Goal: Transaction & Acquisition: Purchase product/service

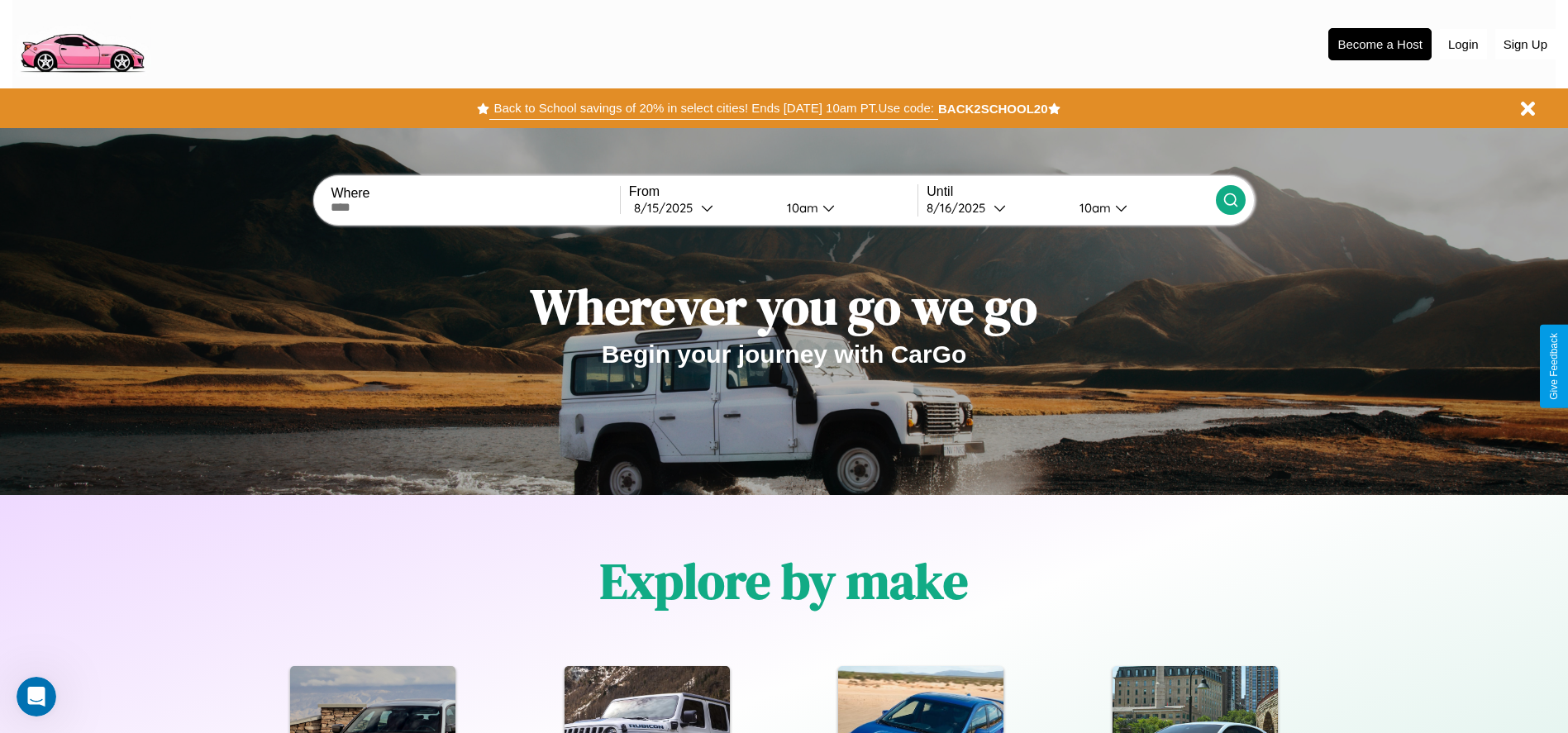
click at [713, 109] on button "Back to School savings of 20% in select cities! Ends [DATE] 10am PT. Use code:" at bounding box center [714, 109] width 448 height 23
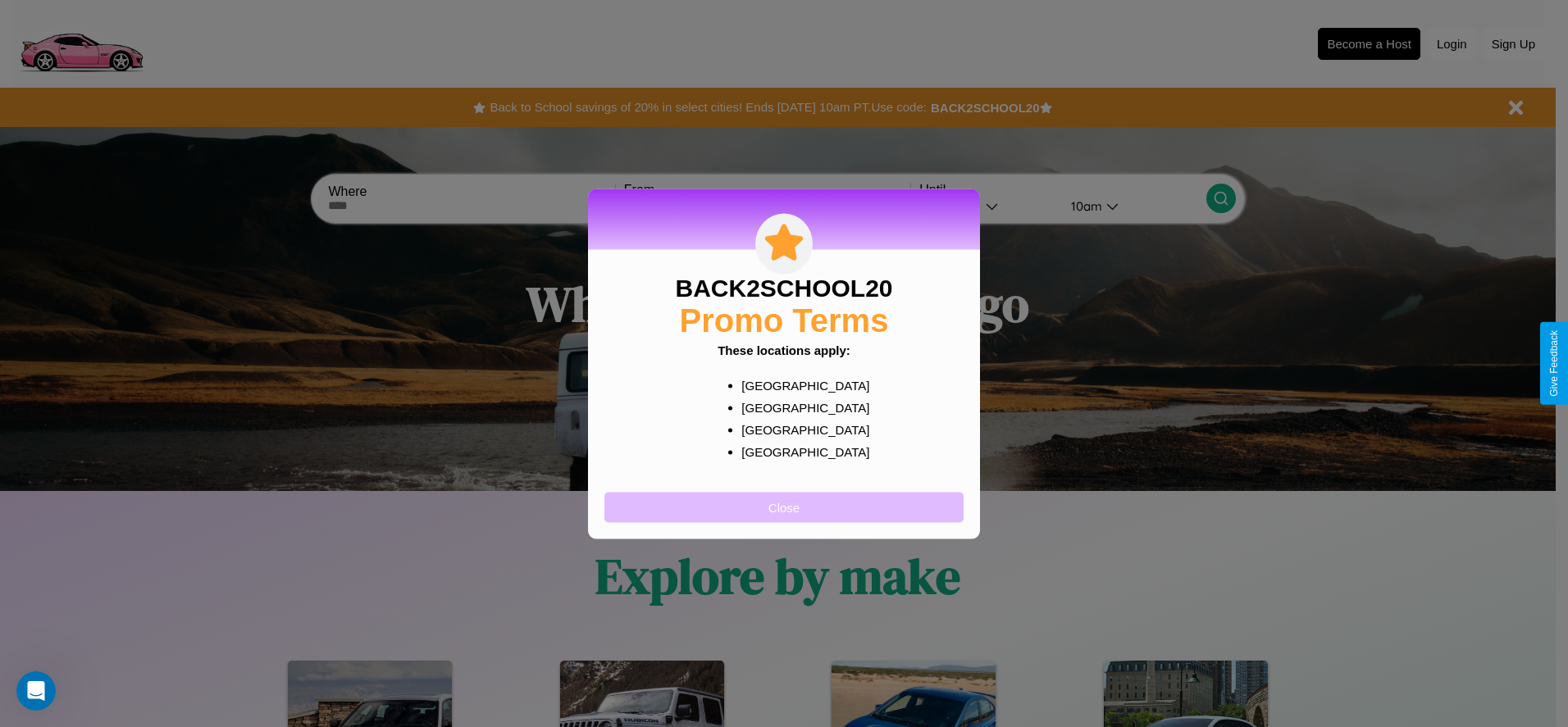
click at [784, 507] on button "Close" at bounding box center [784, 507] width 359 height 31
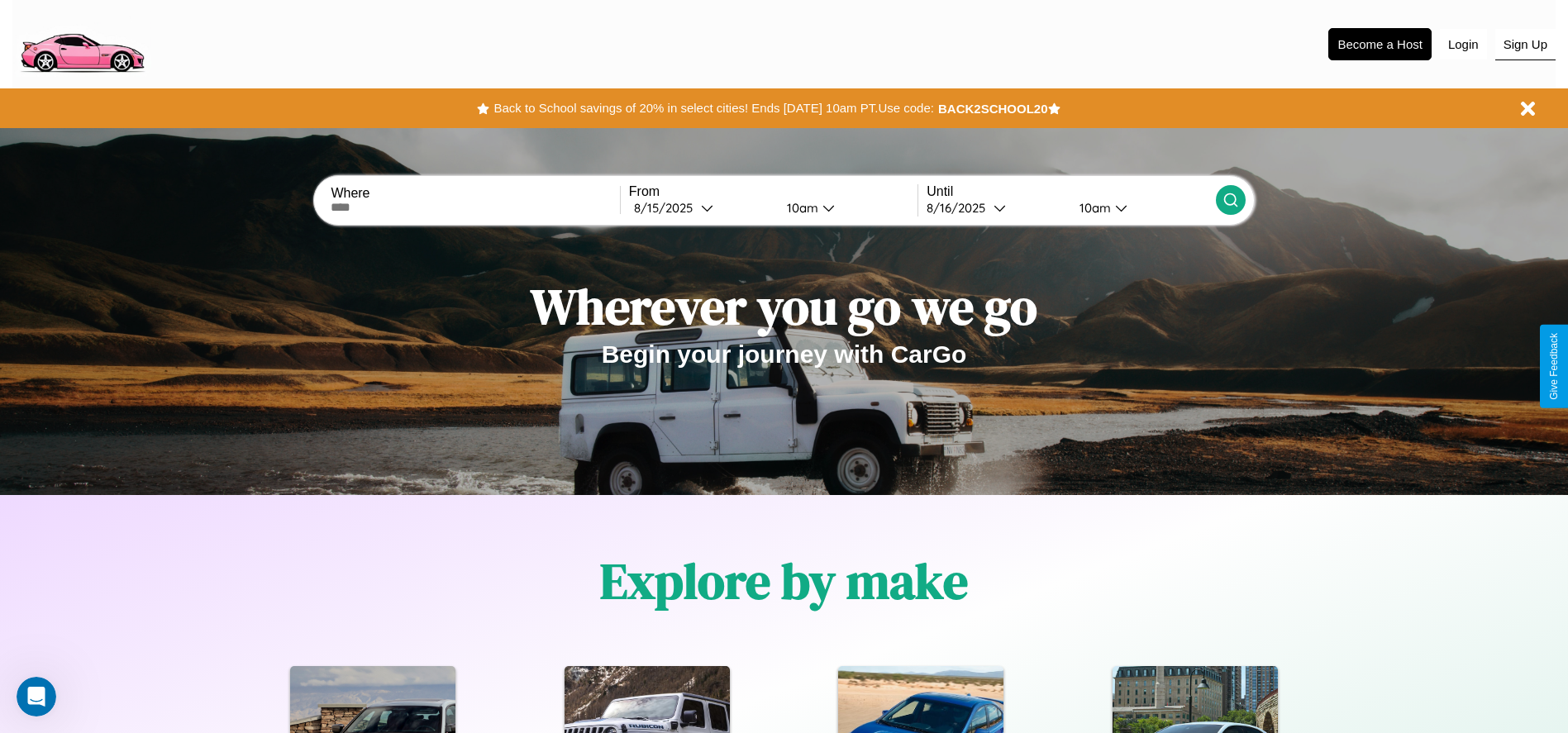
click at [1525, 44] on button "Sign Up" at bounding box center [1525, 44] width 61 height 32
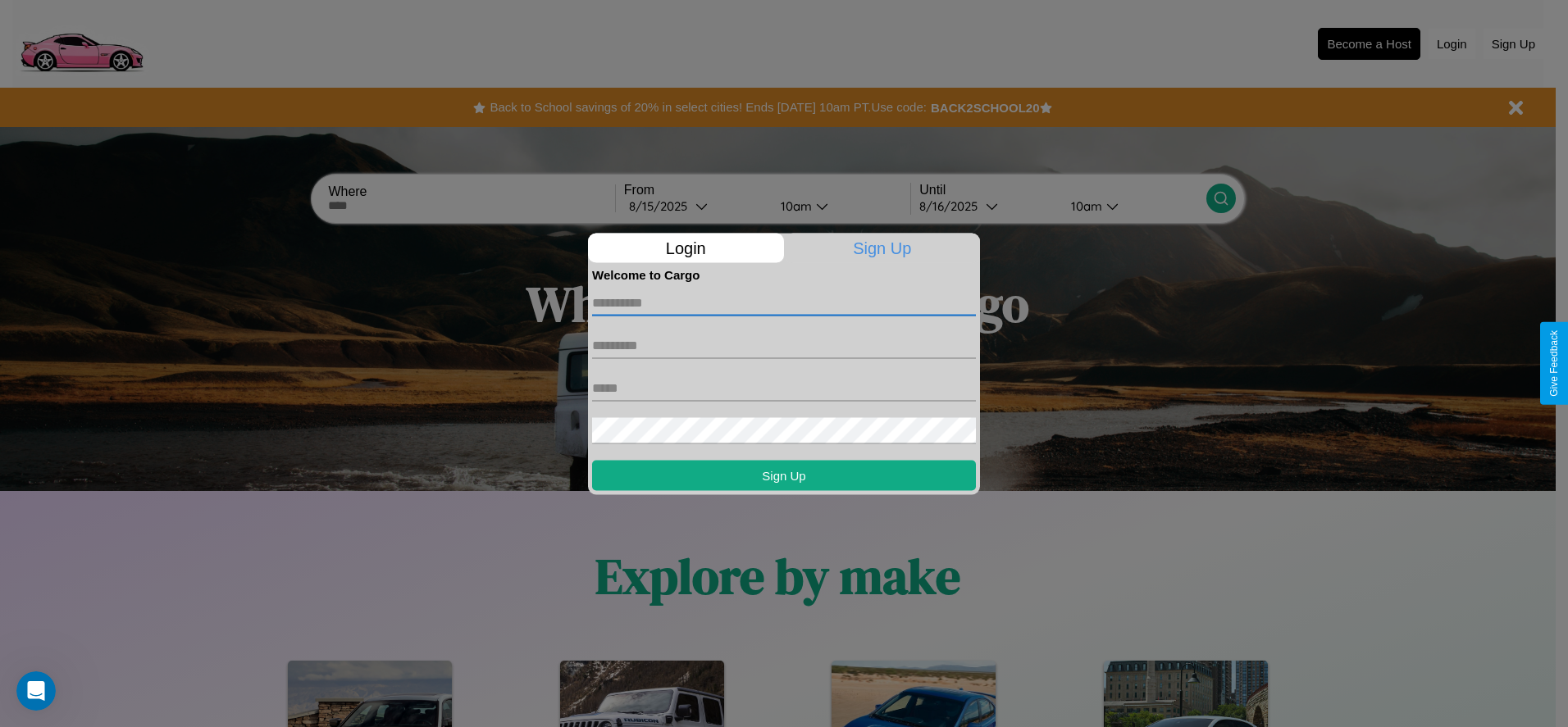
click at [784, 302] on input "text" at bounding box center [784, 301] width 384 height 26
type input "********"
click at [784, 345] on input "text" at bounding box center [784, 344] width 384 height 26
type input "*******"
click at [784, 387] on input "text" at bounding box center [784, 387] width 384 height 26
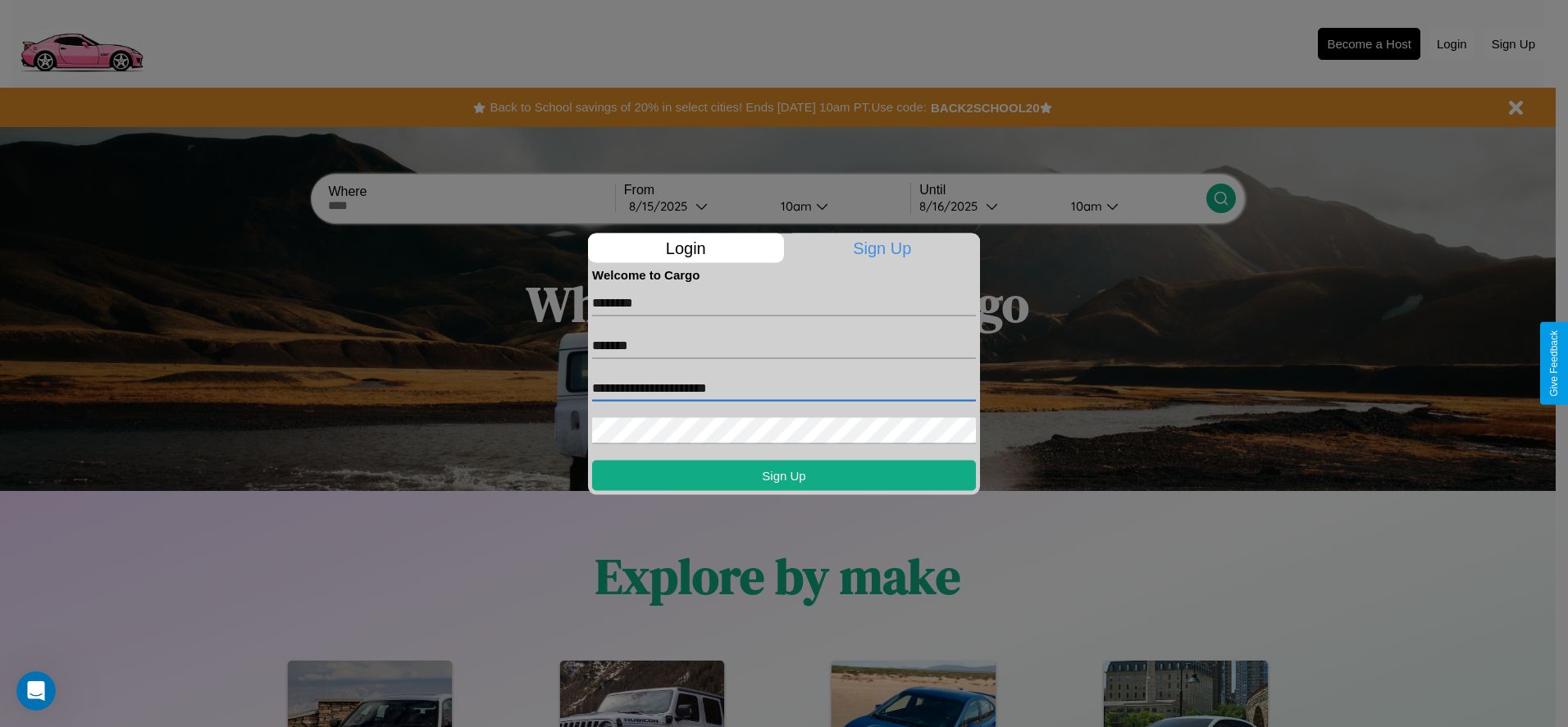
type input "**********"
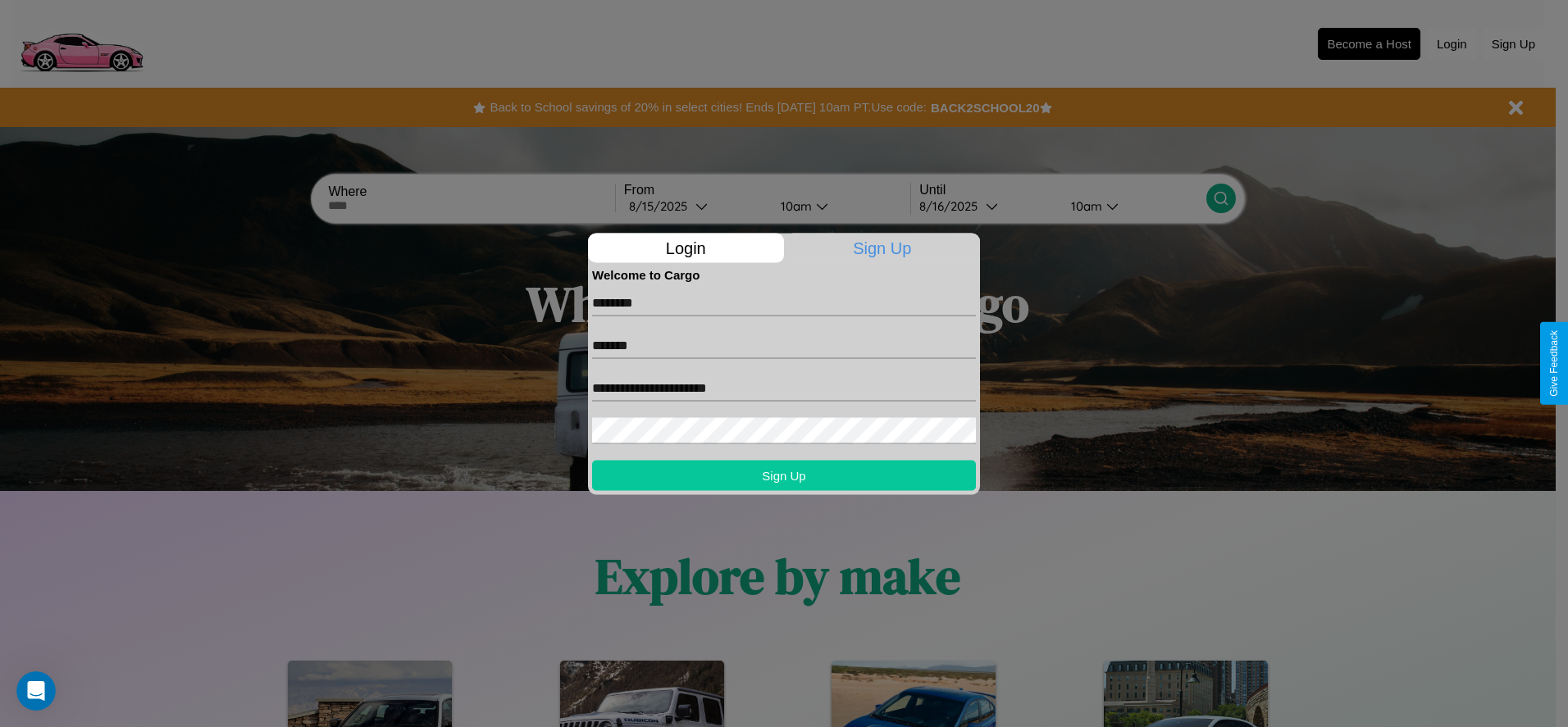
click at [784, 474] on button "Sign Up" at bounding box center [784, 475] width 384 height 31
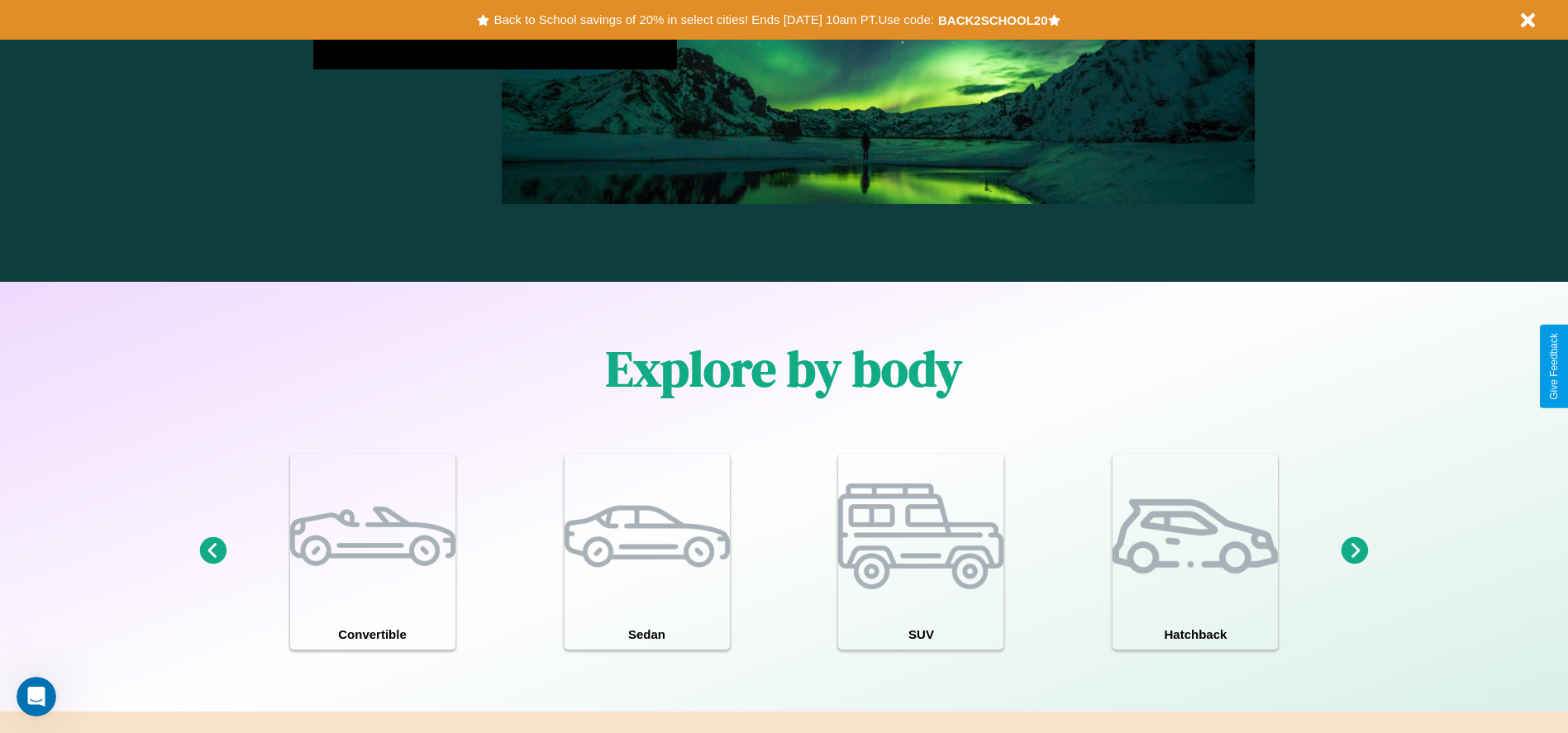
scroll to position [1442, 0]
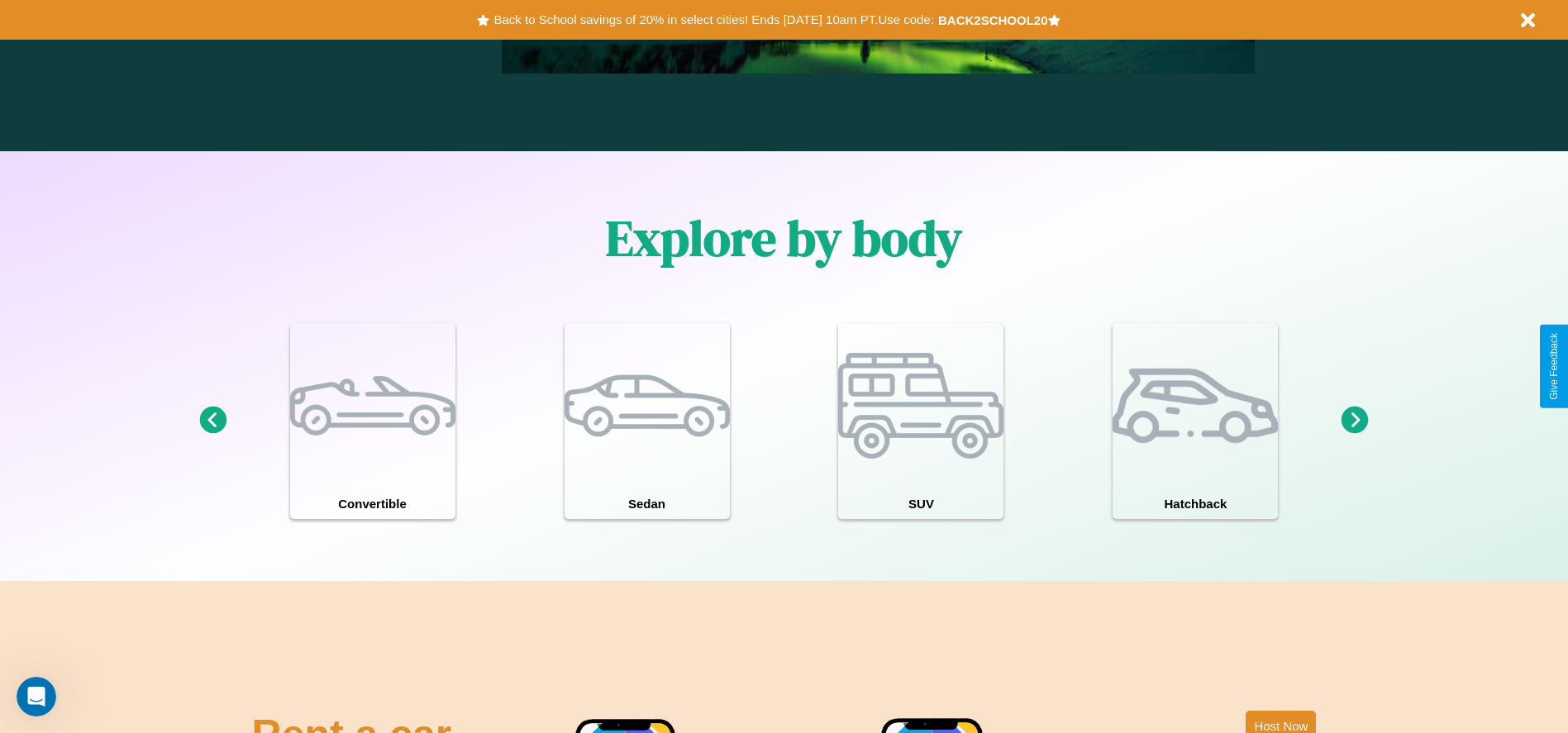
click at [213, 420] on icon at bounding box center [213, 420] width 27 height 27
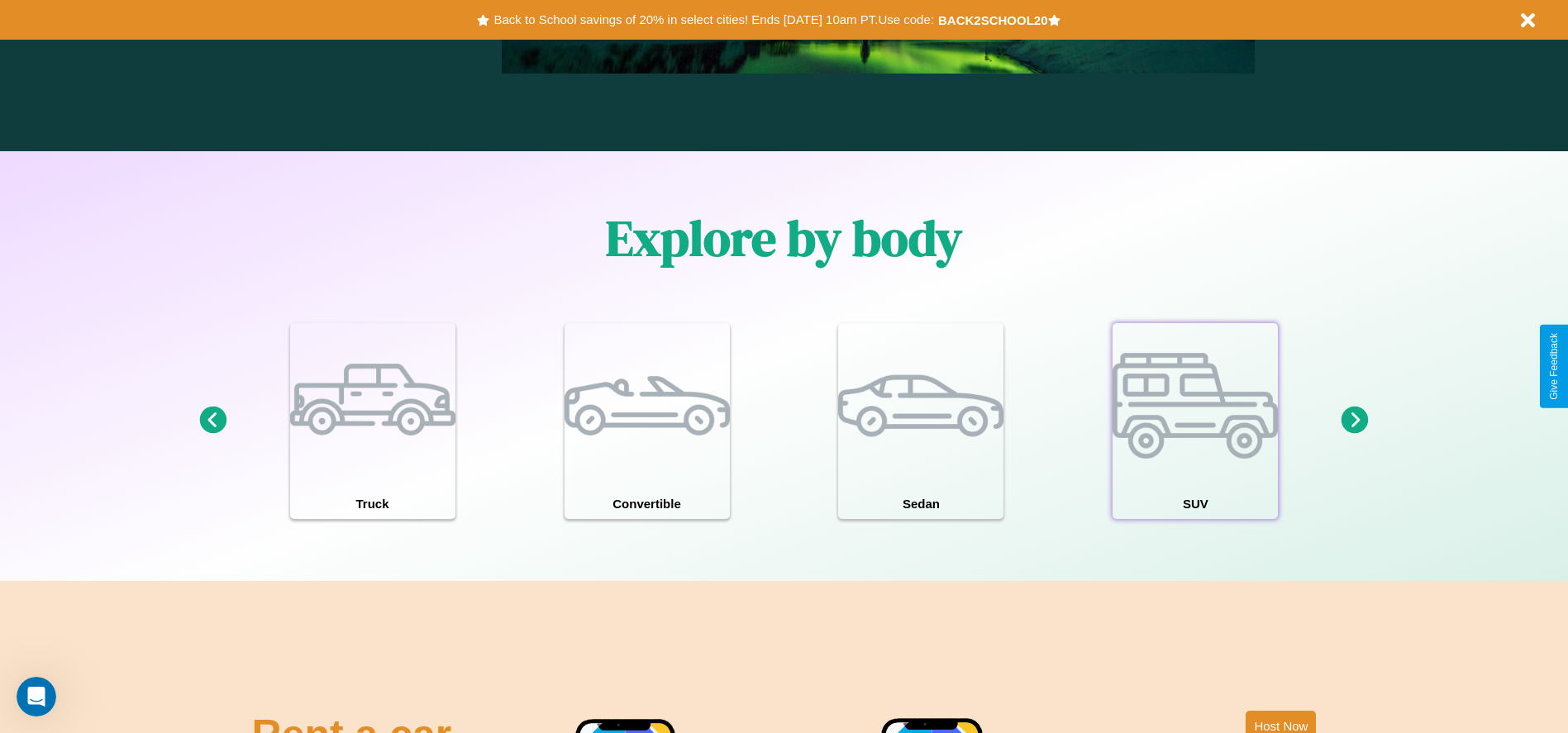
click at [1195, 420] on div at bounding box center [1195, 406] width 165 height 165
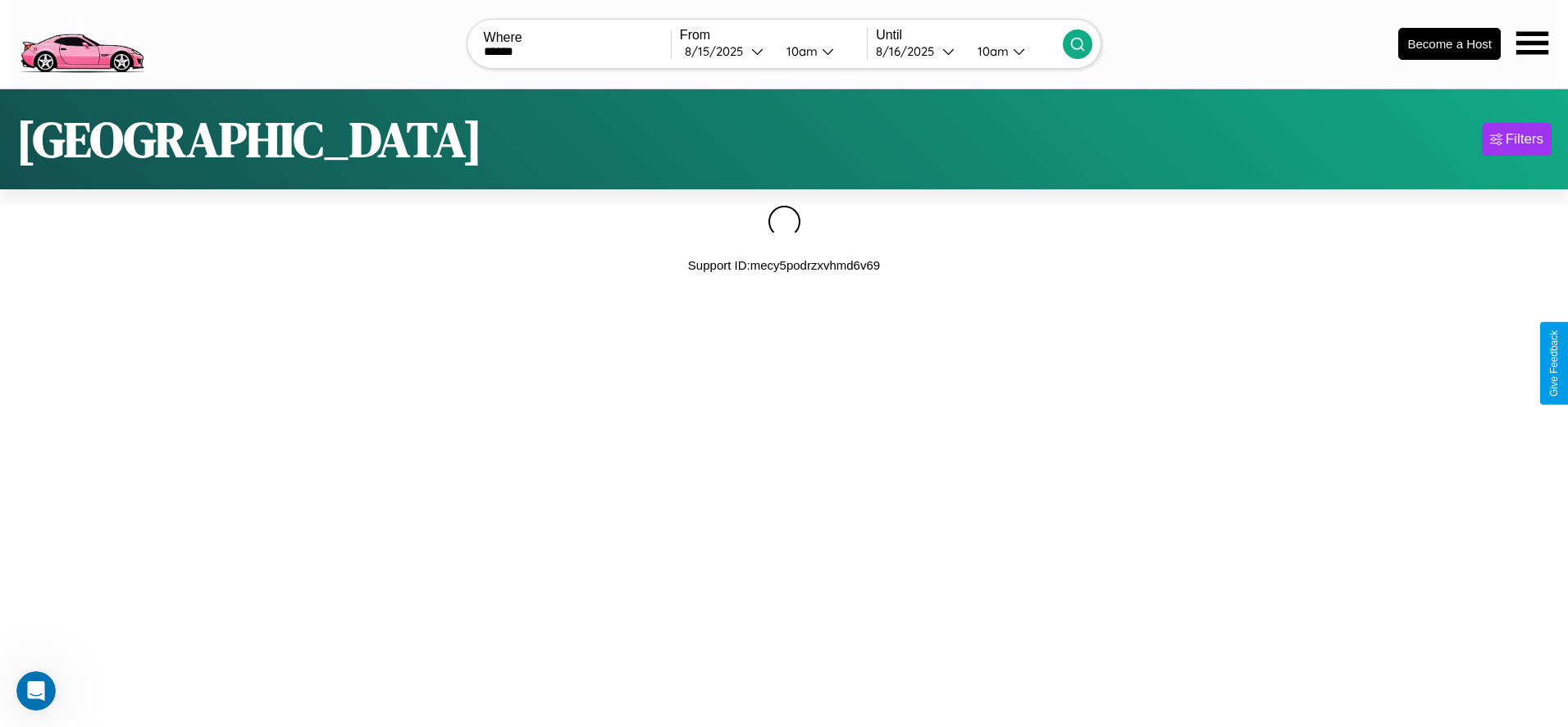
type input "******"
click at [1077, 44] on icon at bounding box center [1077, 44] width 16 height 16
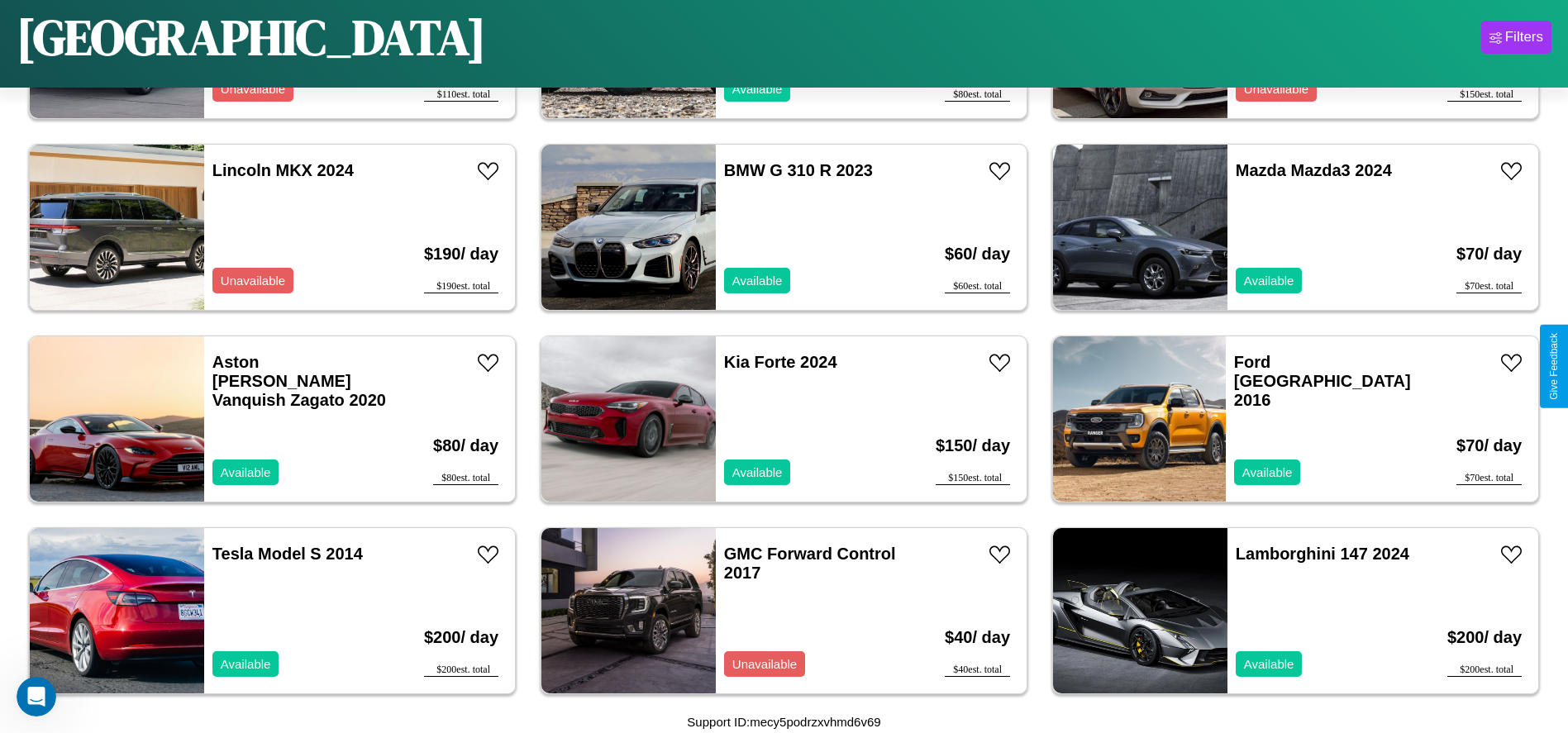
scroll to position [2869, 0]
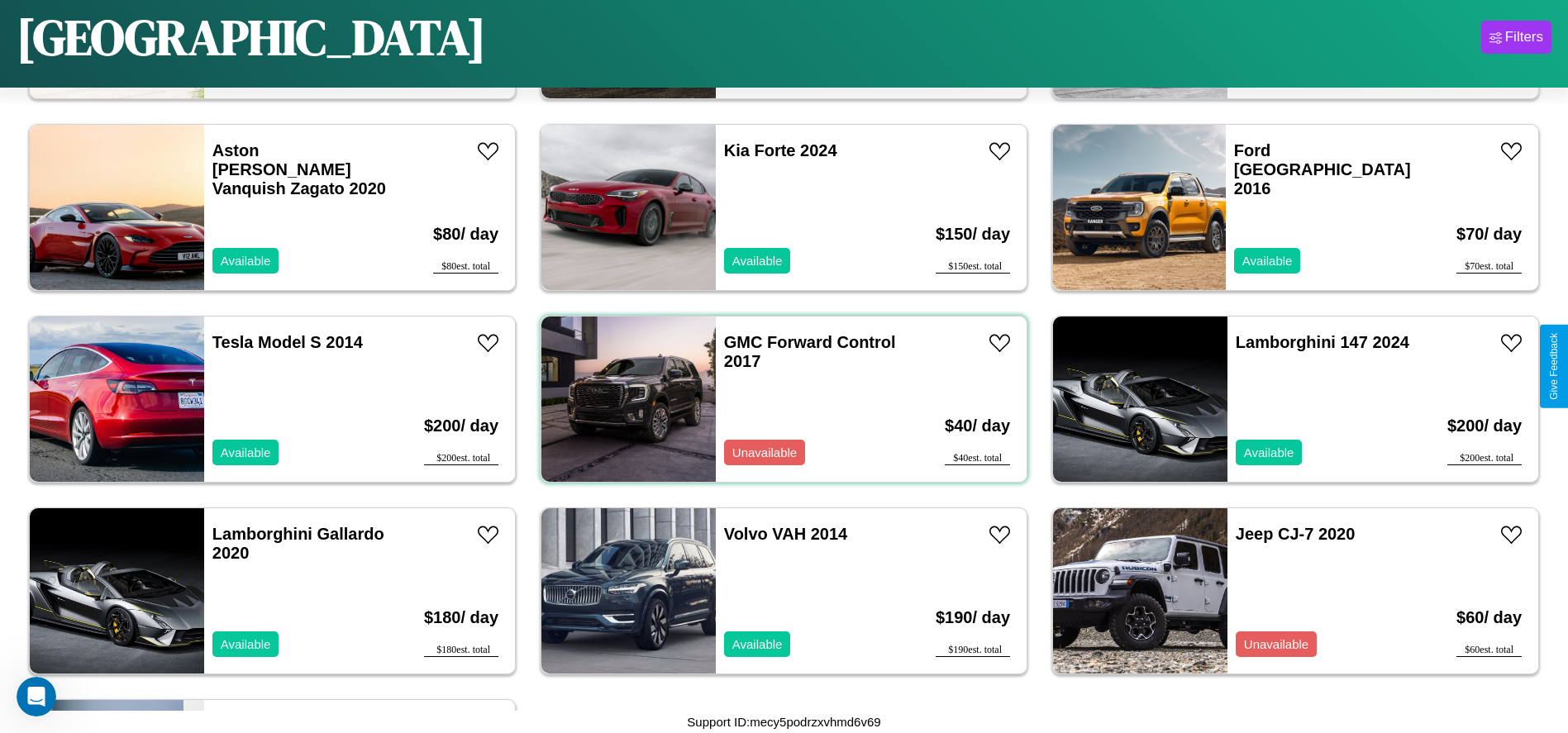
click at [777, 399] on div "GMC Forward Control 2017 Unavailable" at bounding box center [811, 399] width 190 height 165
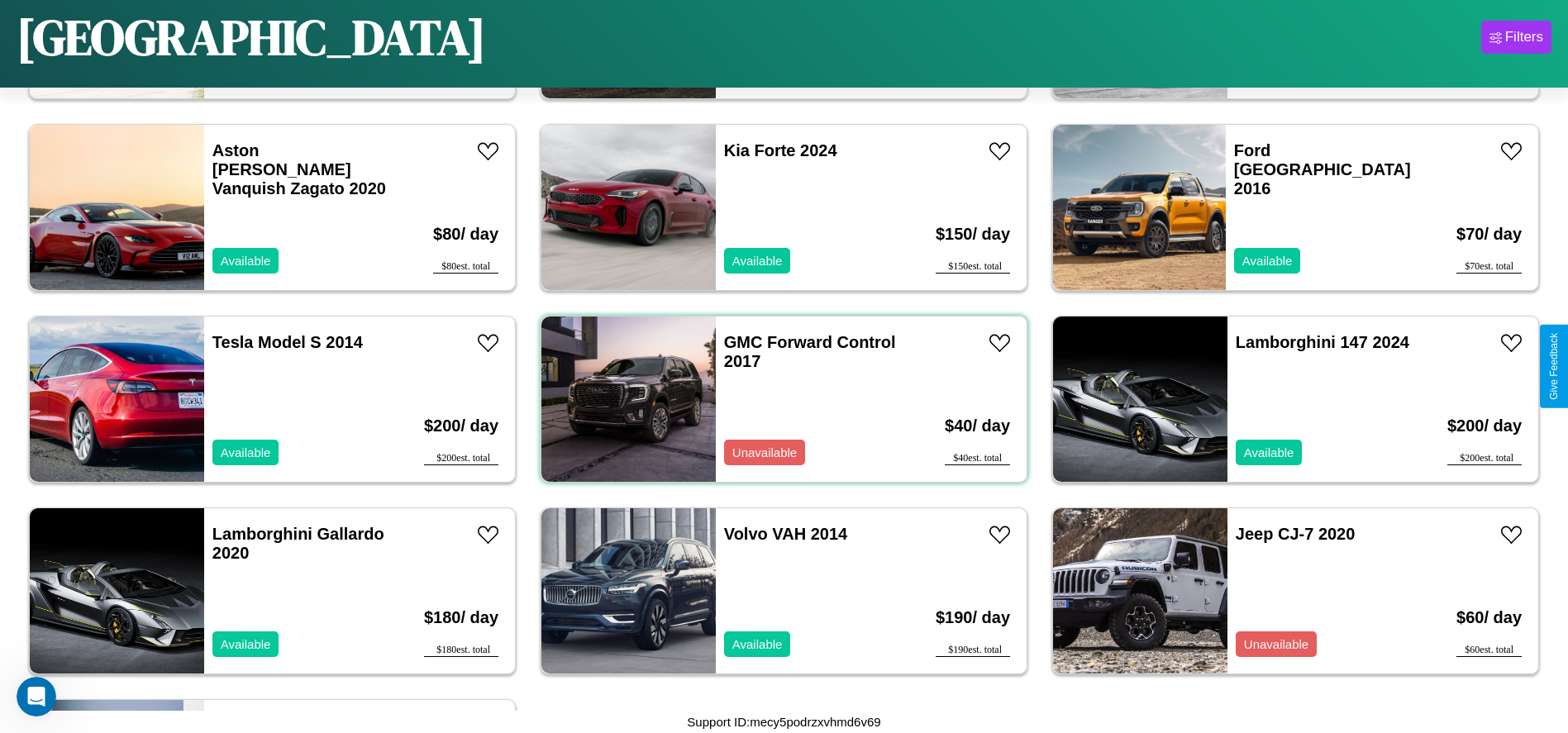
click at [777, 399] on div "GMC Forward Control 2017 Unavailable" at bounding box center [811, 399] width 190 height 165
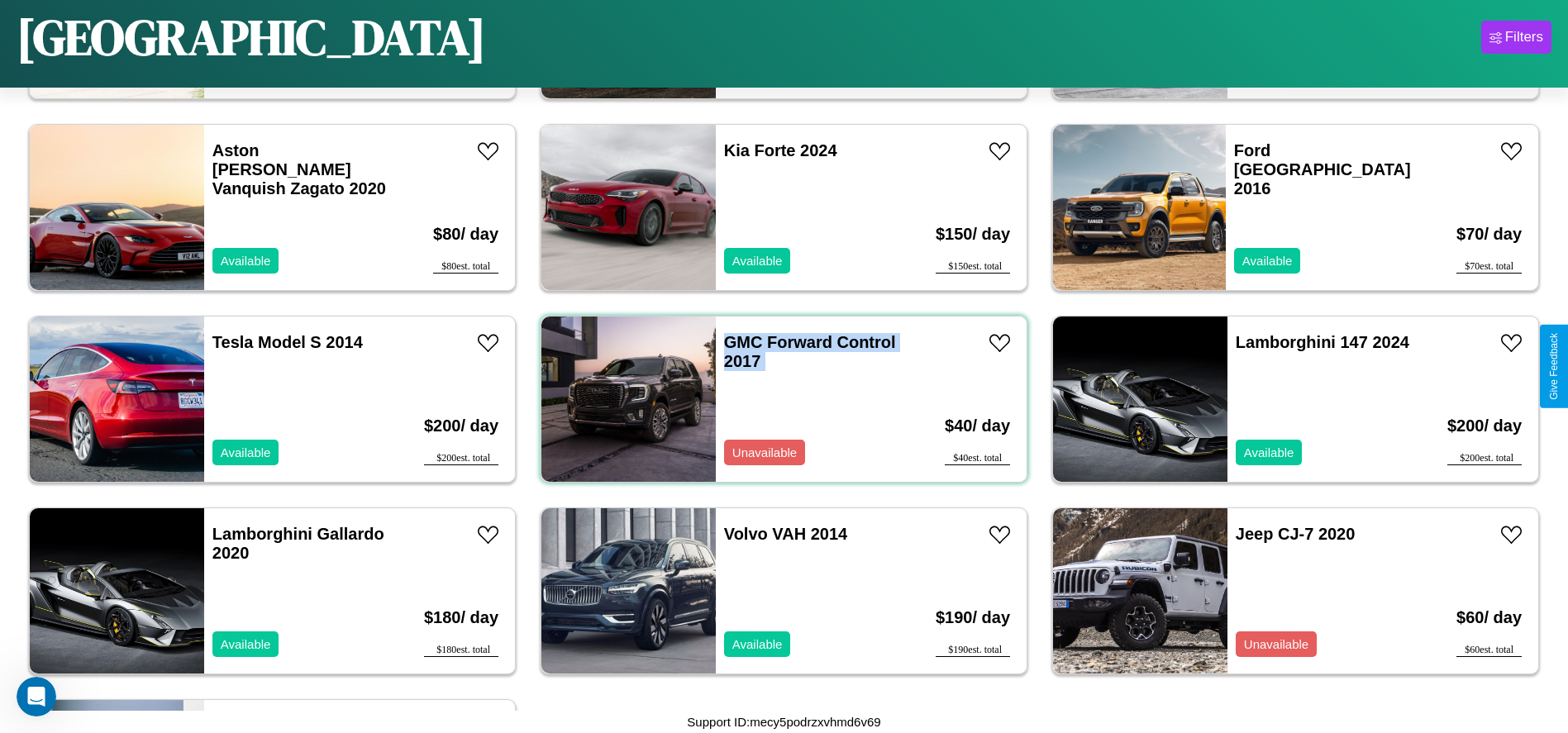
click at [777, 399] on div "GMC Forward Control 2017 Unavailable" at bounding box center [811, 399] width 190 height 165
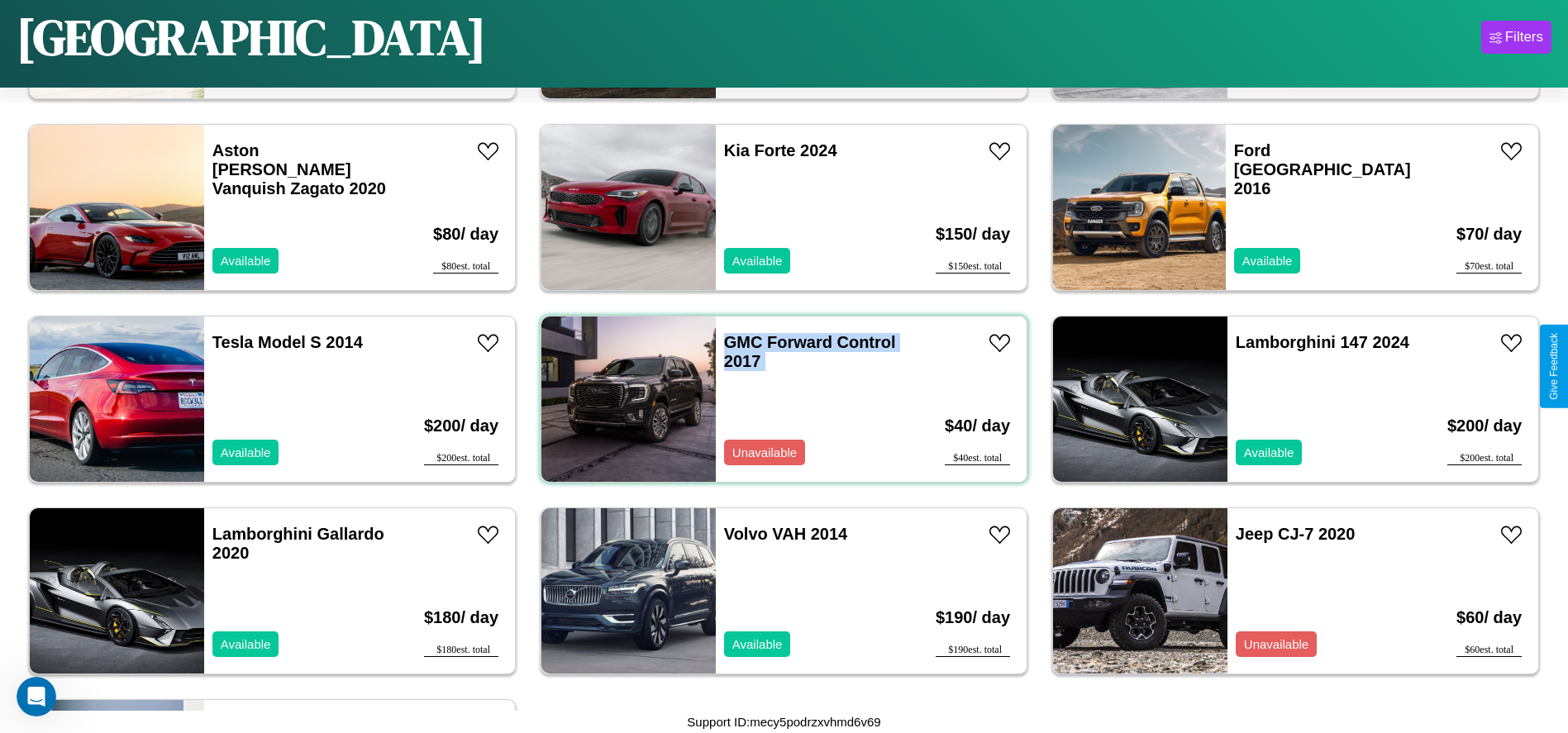
click at [777, 399] on div "GMC Forward Control 2017 Unavailable" at bounding box center [811, 399] width 190 height 165
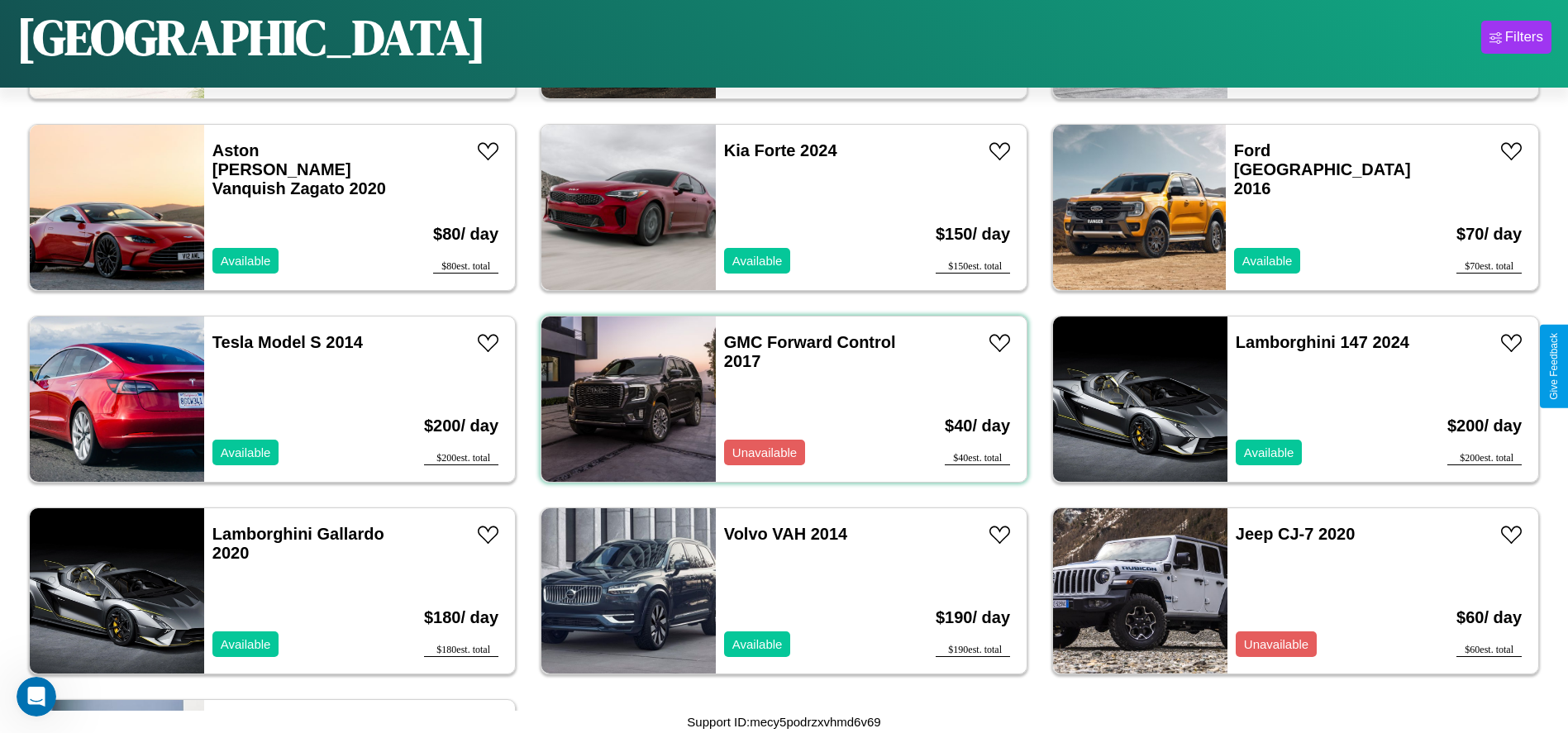
click at [777, 399] on div "GMC Forward Control 2017 Unavailable" at bounding box center [811, 399] width 190 height 165
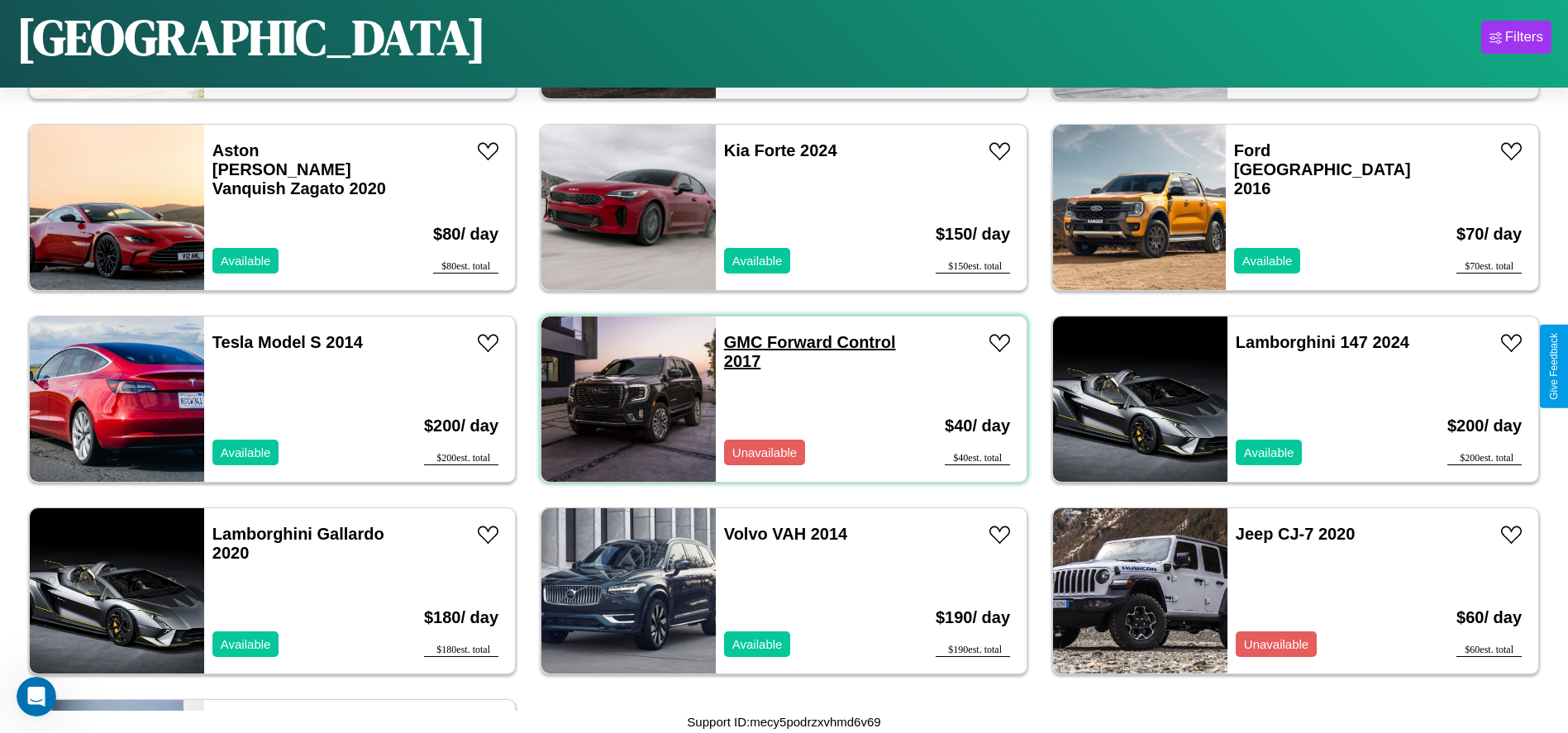
click at [737, 342] on link "GMC Forward Control 2017" at bounding box center [810, 351] width 172 height 38
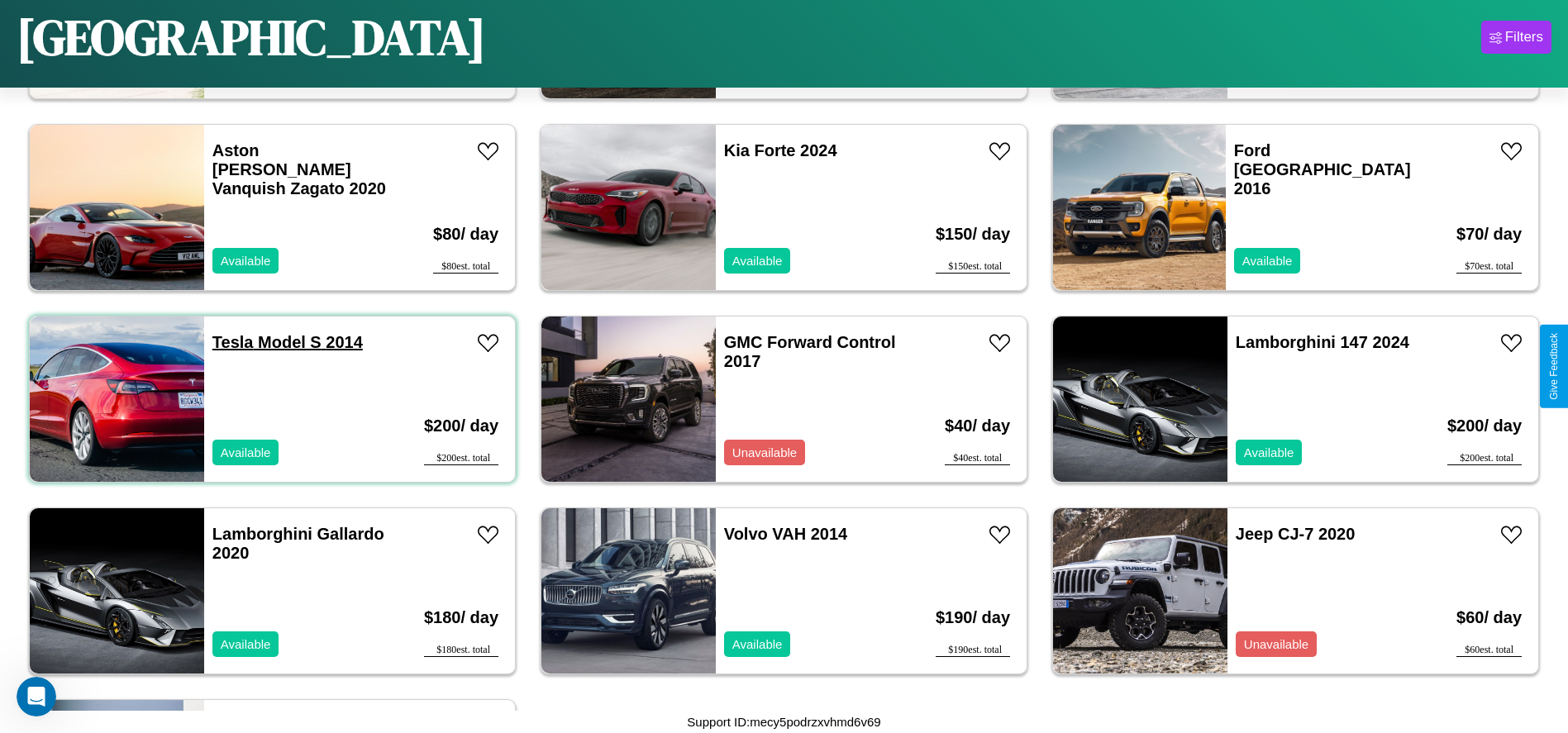
click at [231, 342] on link "Tesla Model S 2014" at bounding box center [288, 341] width 150 height 18
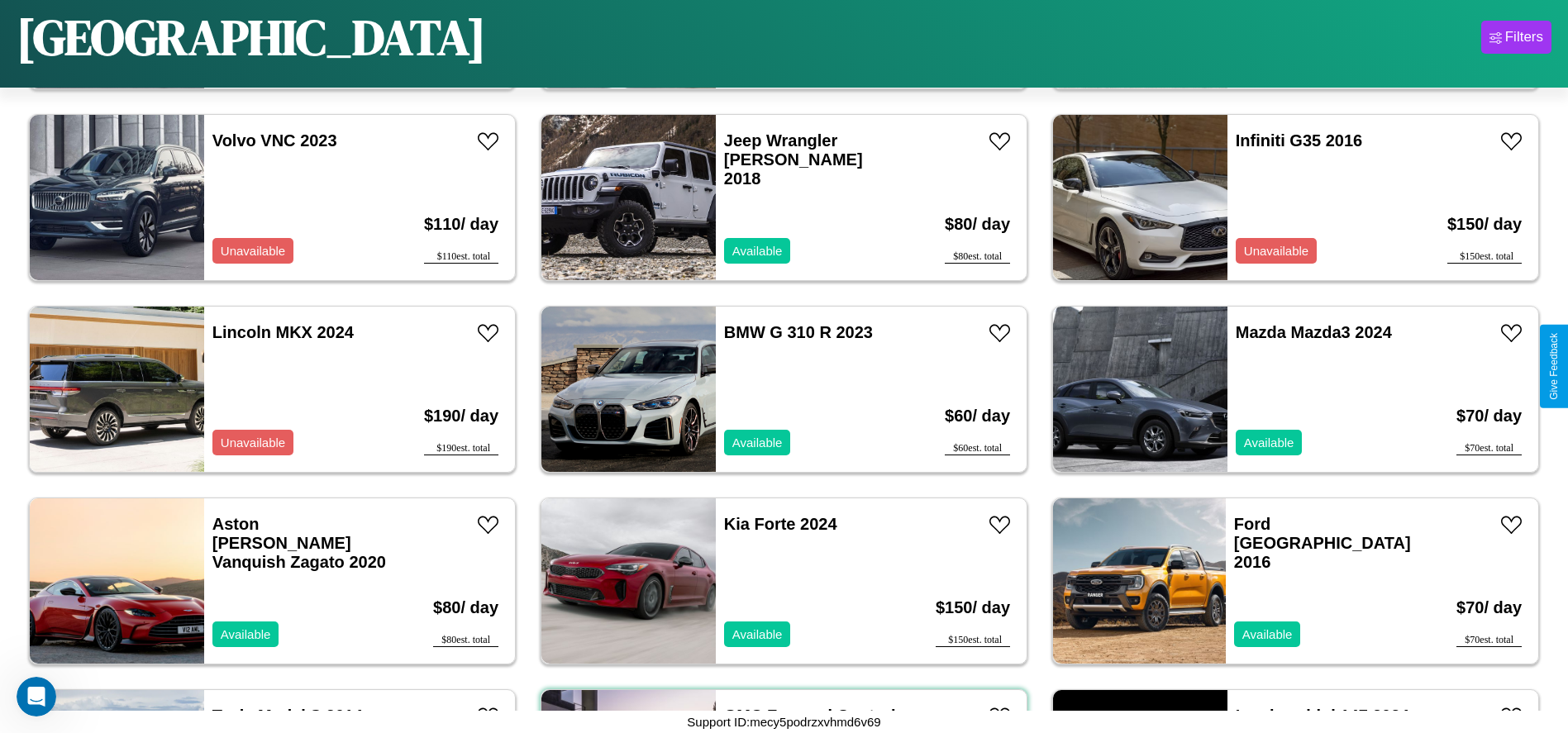
scroll to position [2102, 0]
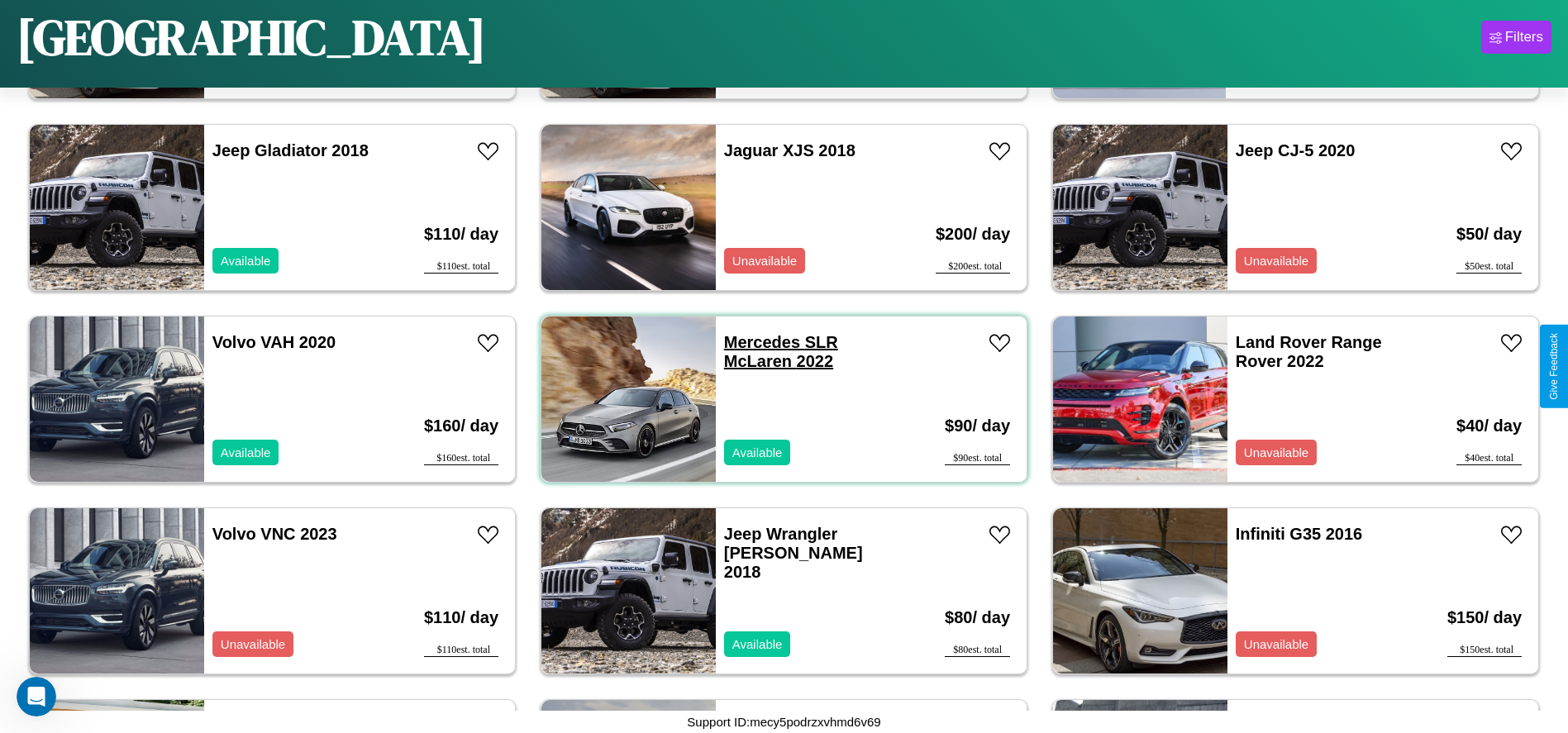
click at [755, 342] on link "Mercedes SLR McLaren 2022" at bounding box center [781, 351] width 114 height 38
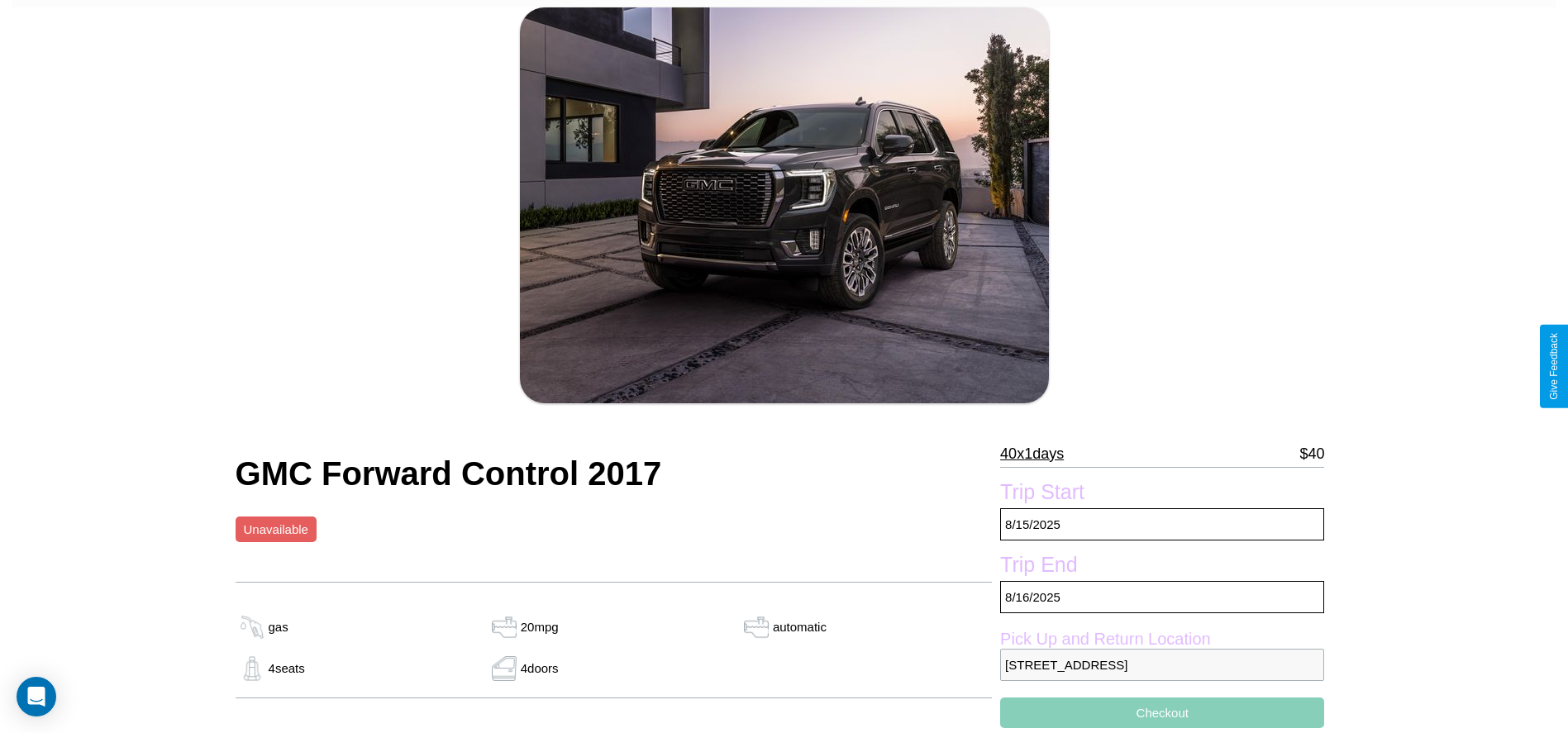
scroll to position [168, 0]
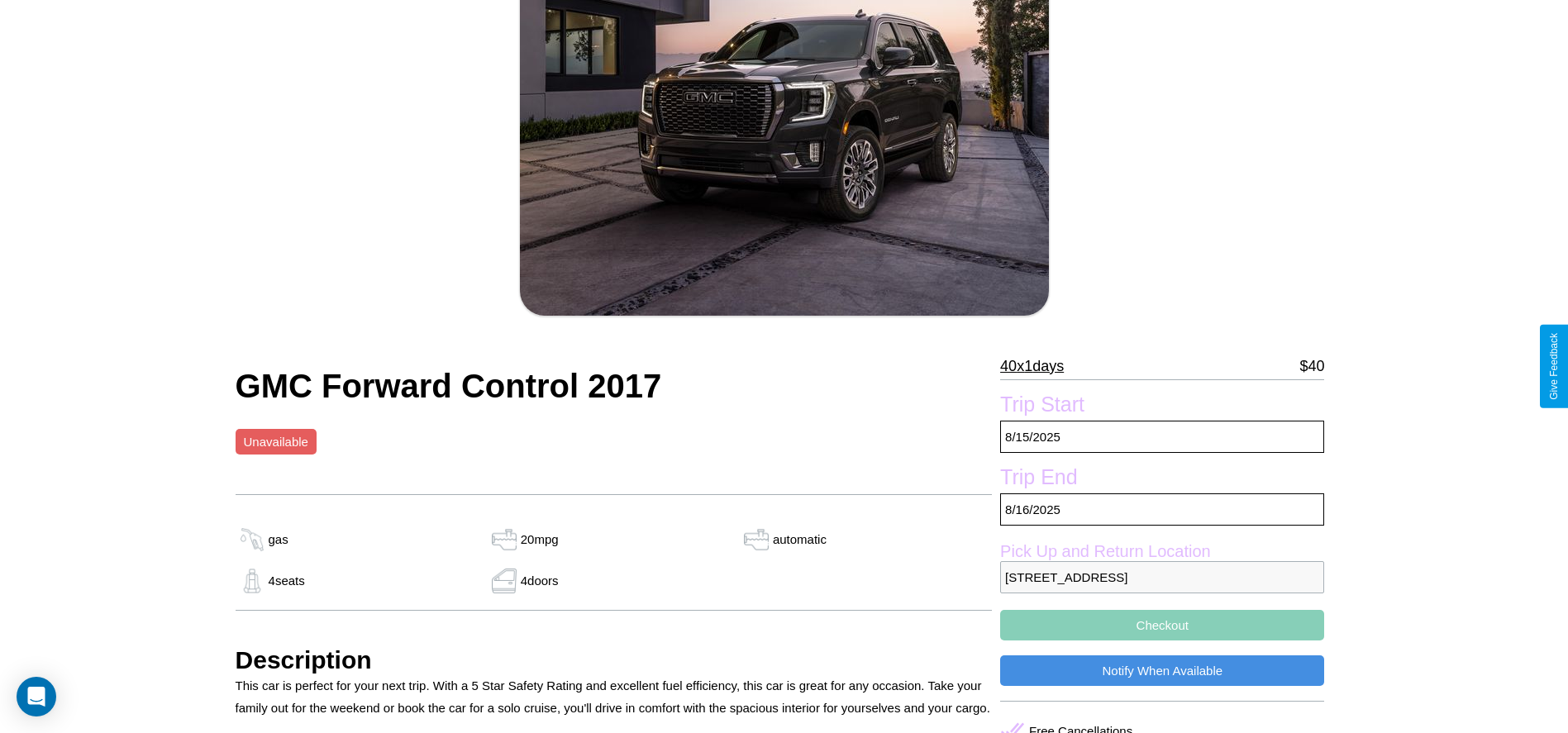
click at [1038, 366] on p "40 x 1 days" at bounding box center [1031, 366] width 63 height 26
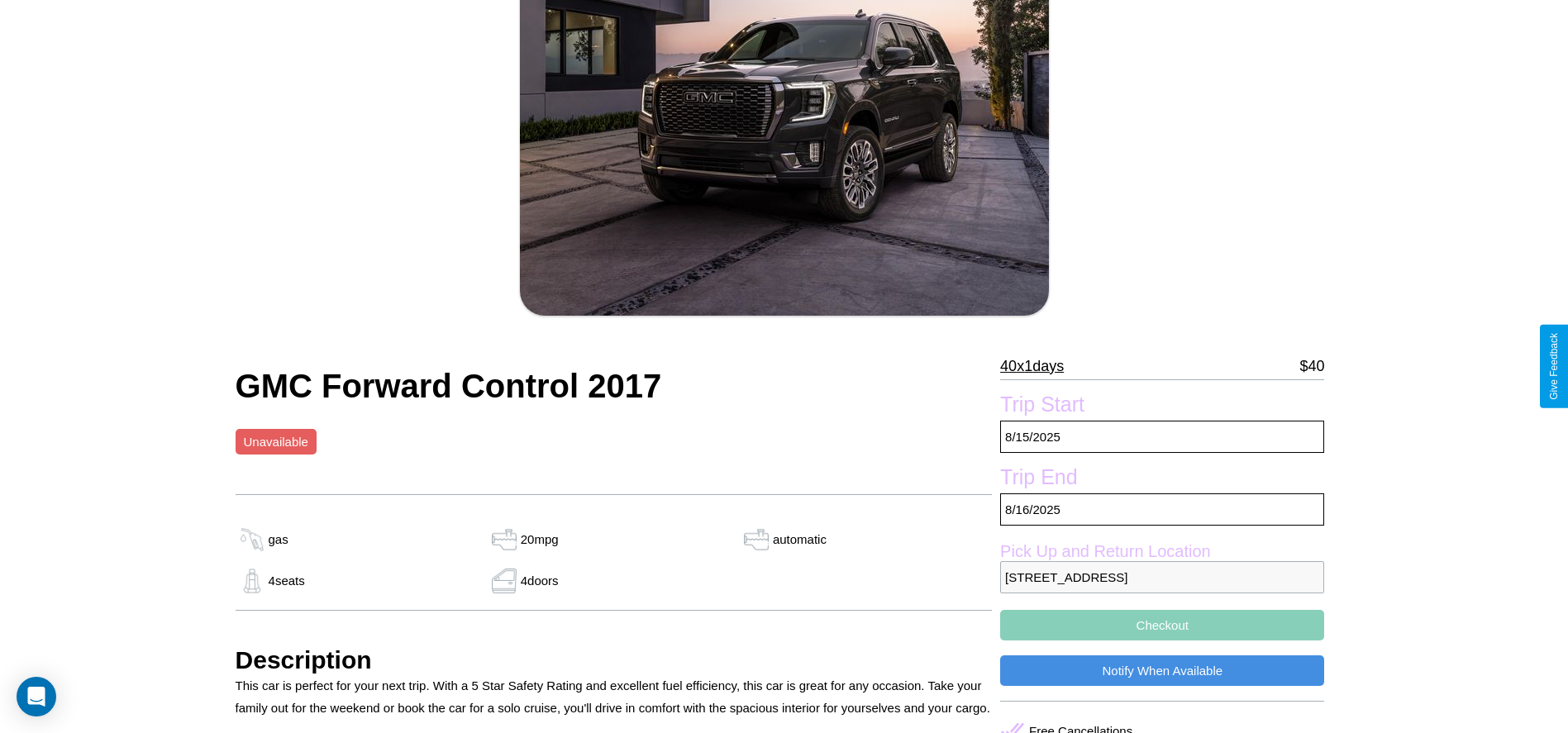
click at [1038, 366] on p "40 x 1 days" at bounding box center [1031, 366] width 63 height 26
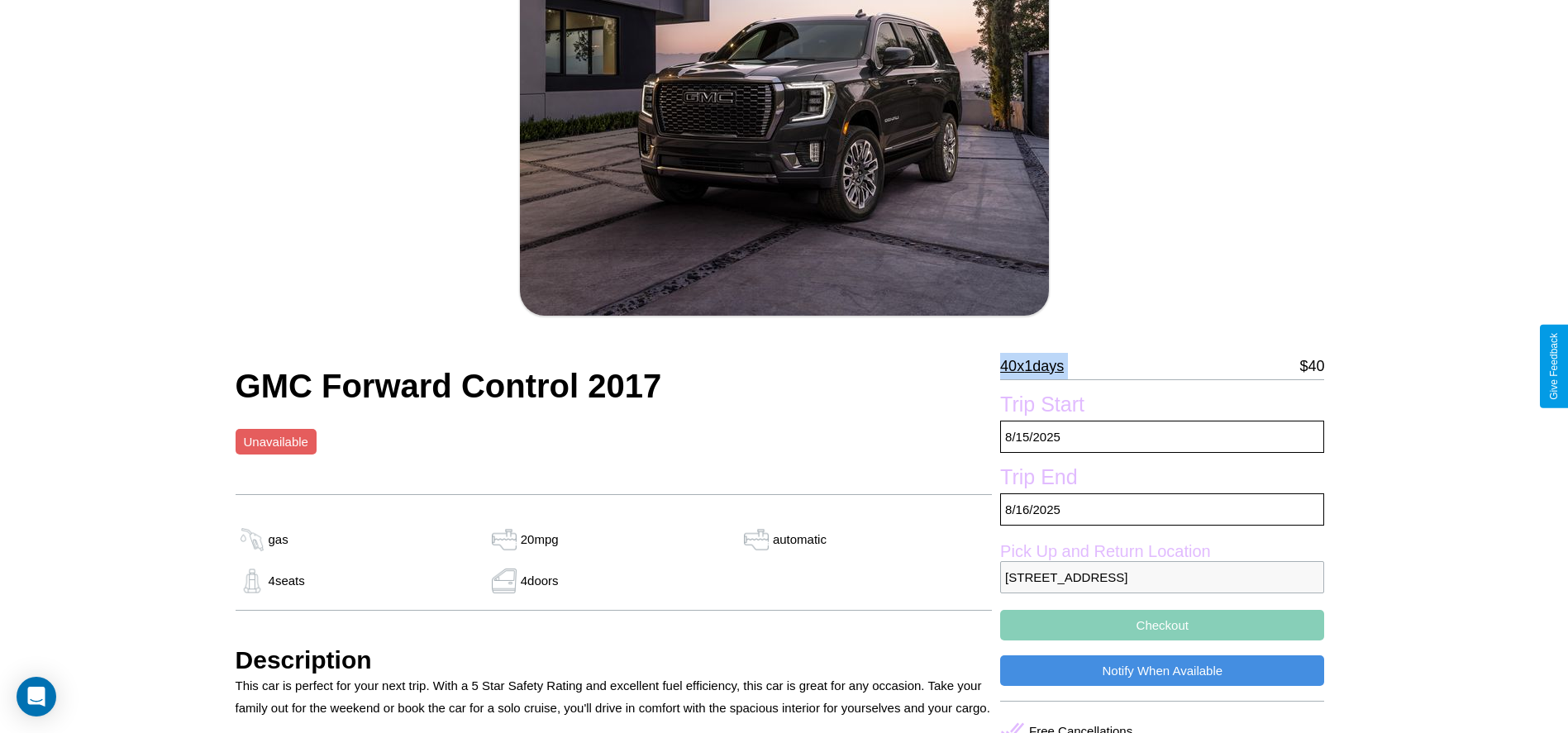
click at [1038, 366] on p "40 x 1 days" at bounding box center [1031, 366] width 63 height 26
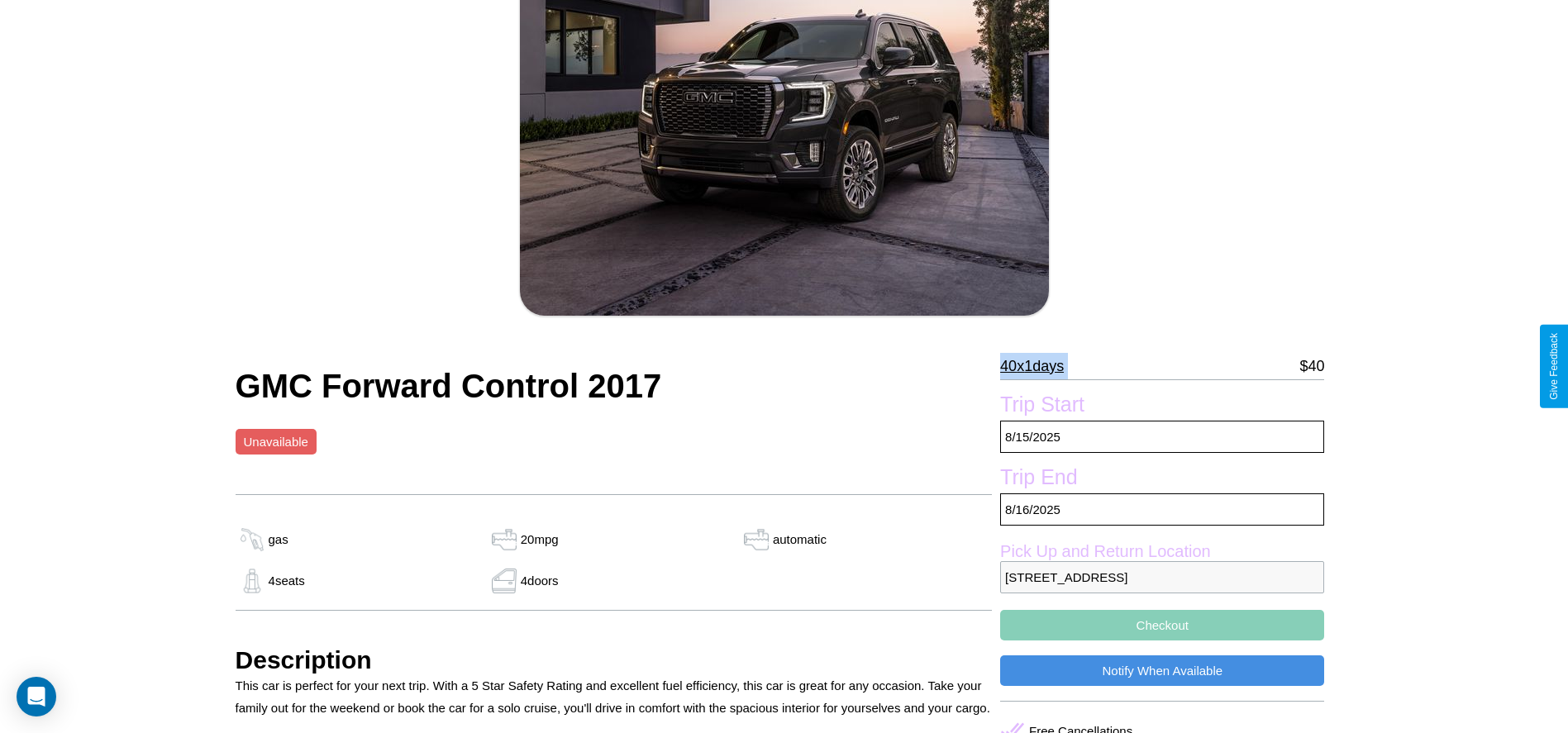
click at [1038, 366] on p "40 x 1 days" at bounding box center [1031, 366] width 63 height 26
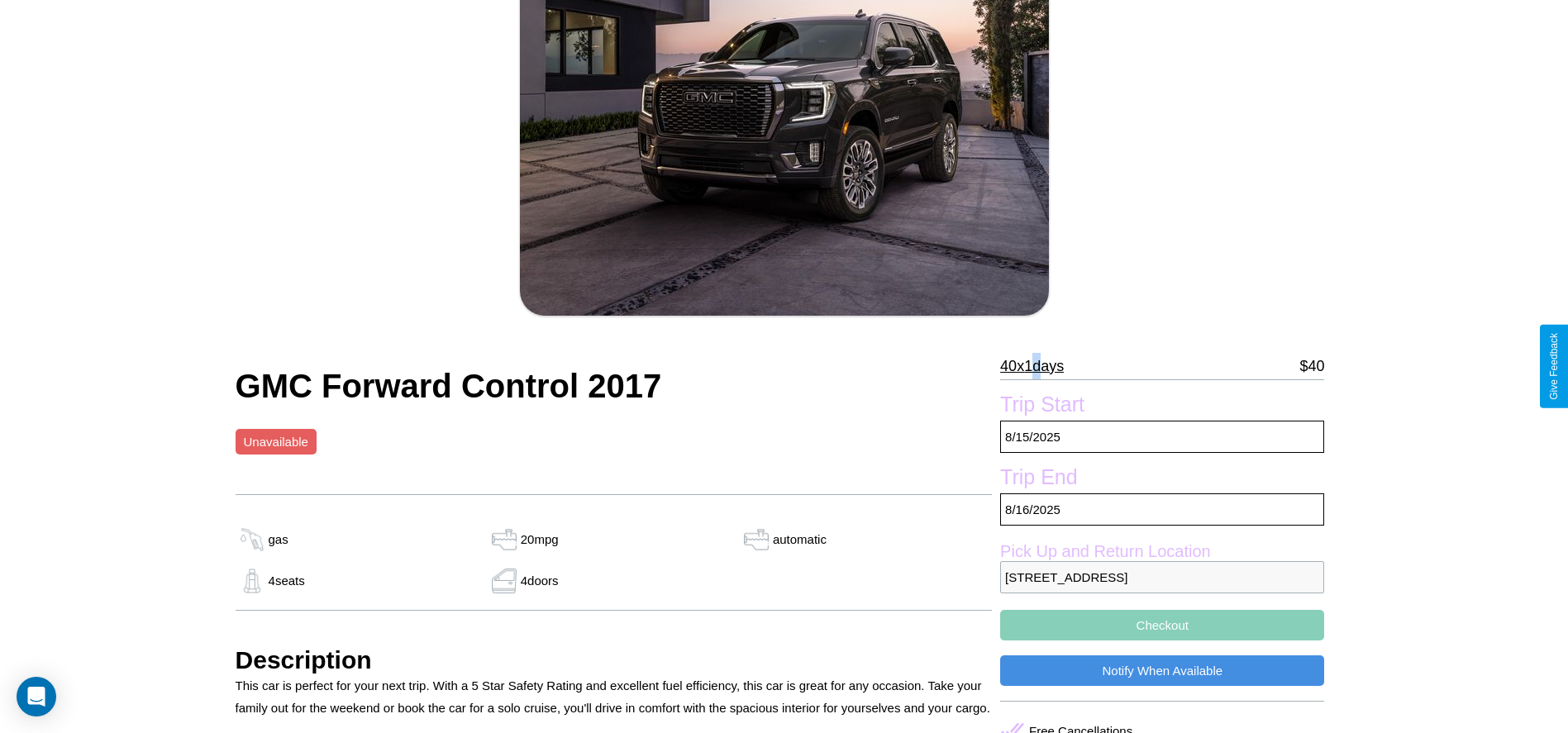
click at [1038, 366] on p "40 x 1 days" at bounding box center [1031, 366] width 63 height 26
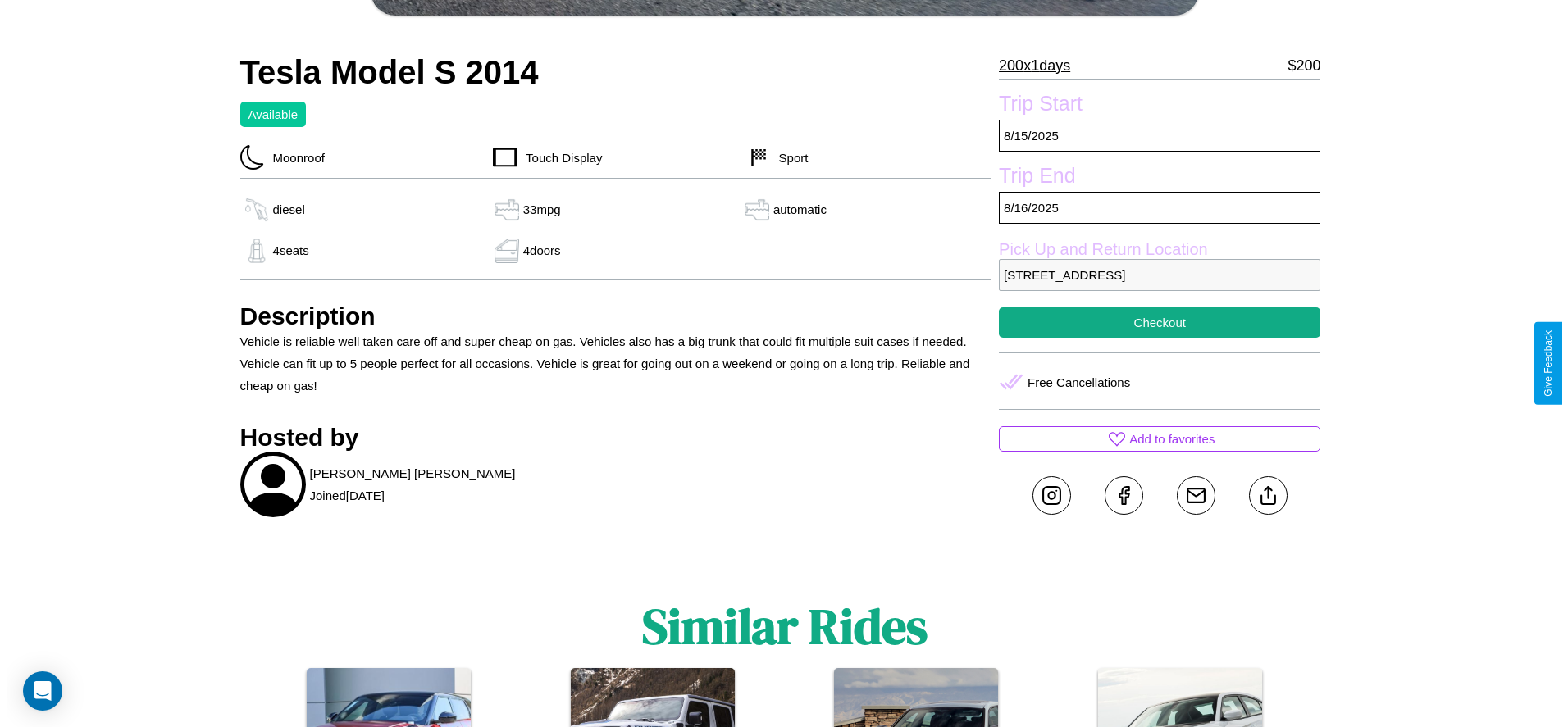
scroll to position [497, 0]
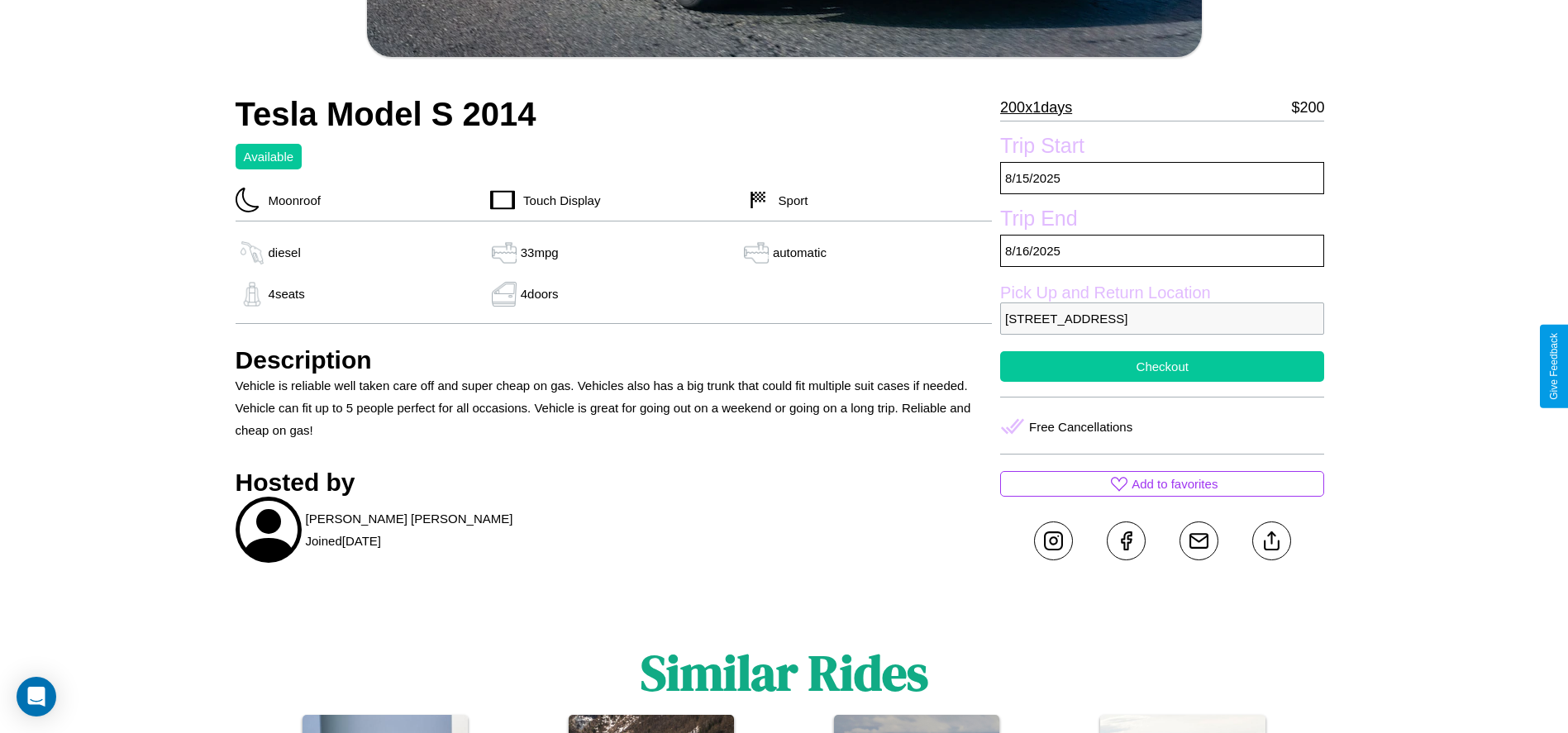
click at [1162, 366] on button "Checkout" at bounding box center [1161, 366] width 324 height 31
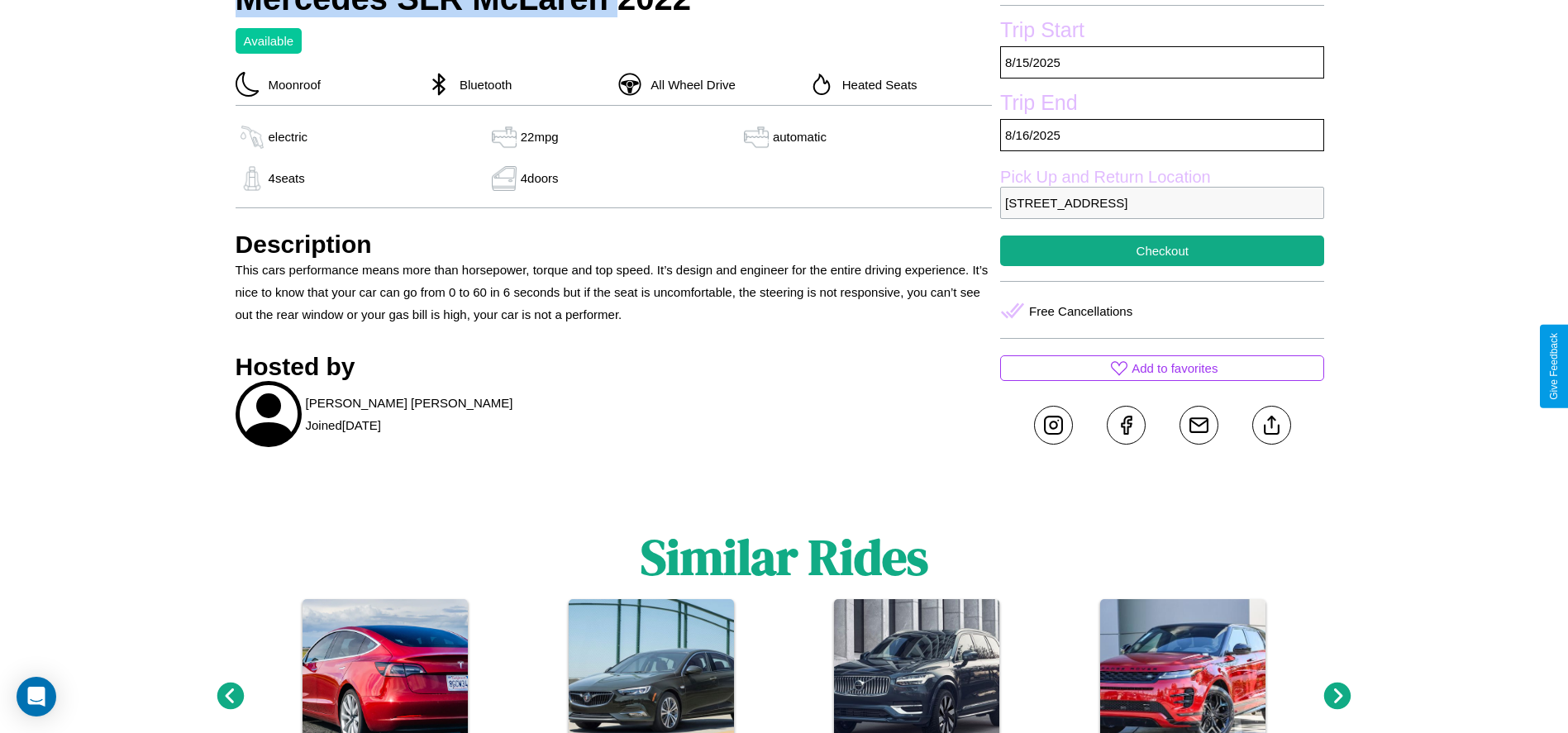
scroll to position [434, 0]
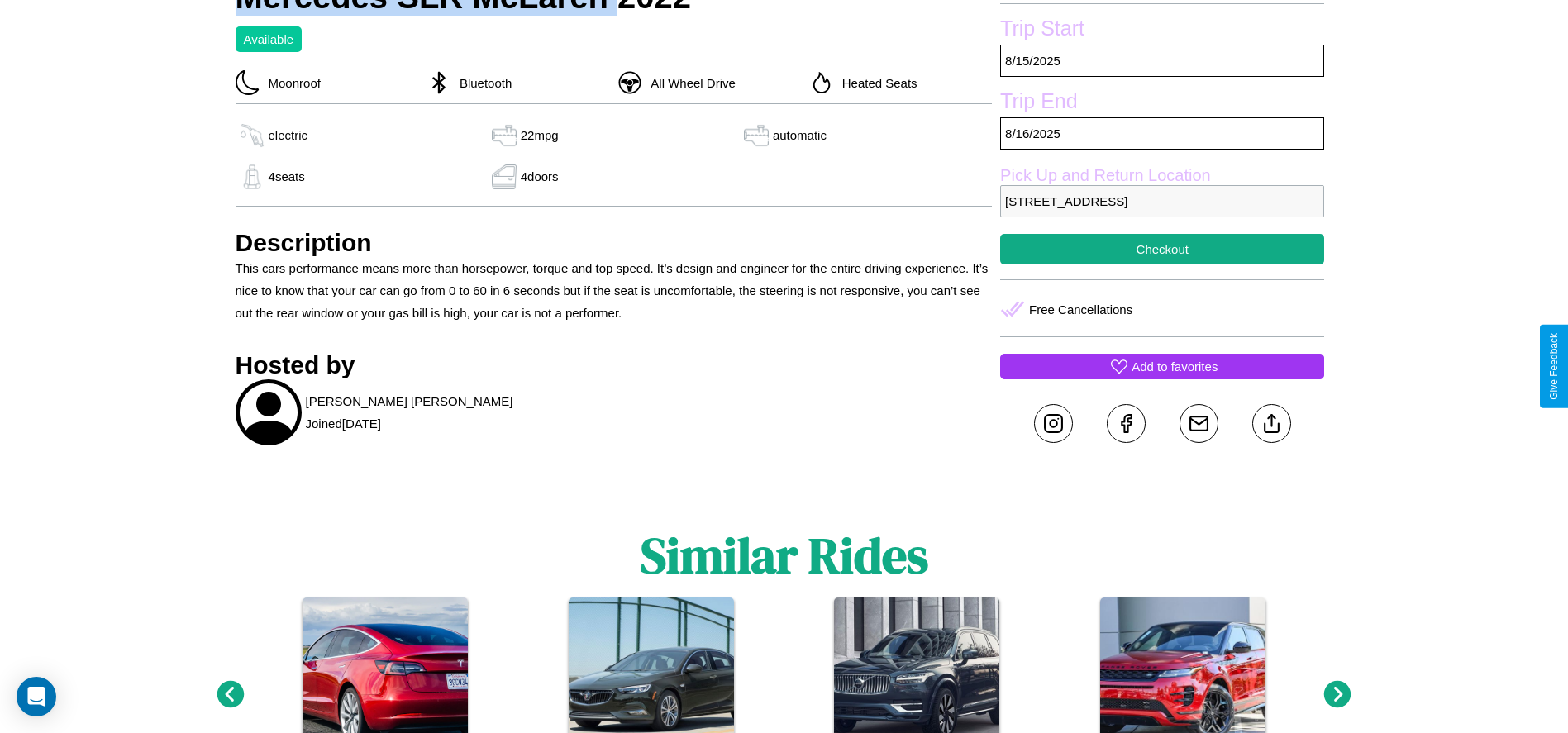
click at [1162, 366] on p "Add to favorites" at bounding box center [1174, 366] width 86 height 22
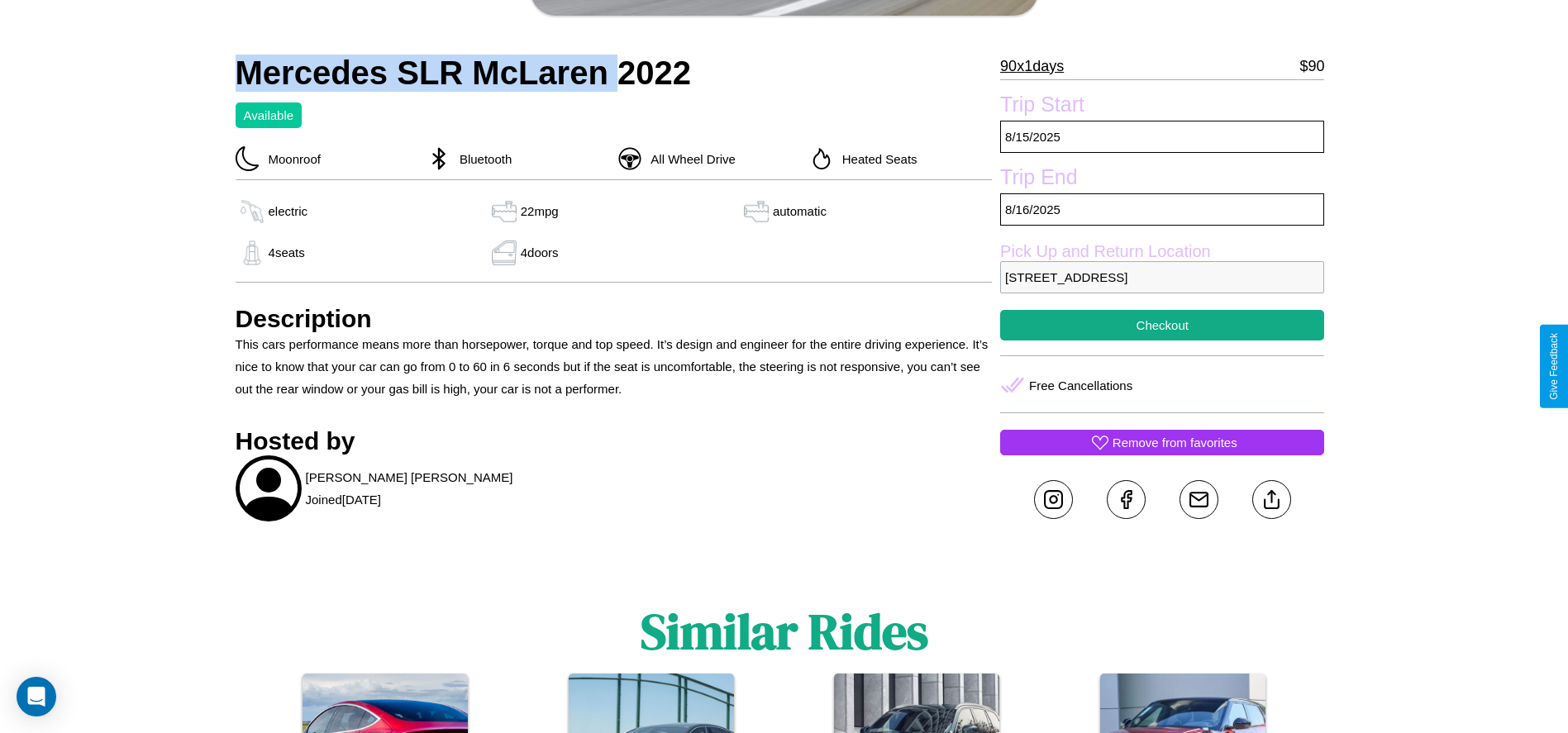
scroll to position [316, 0]
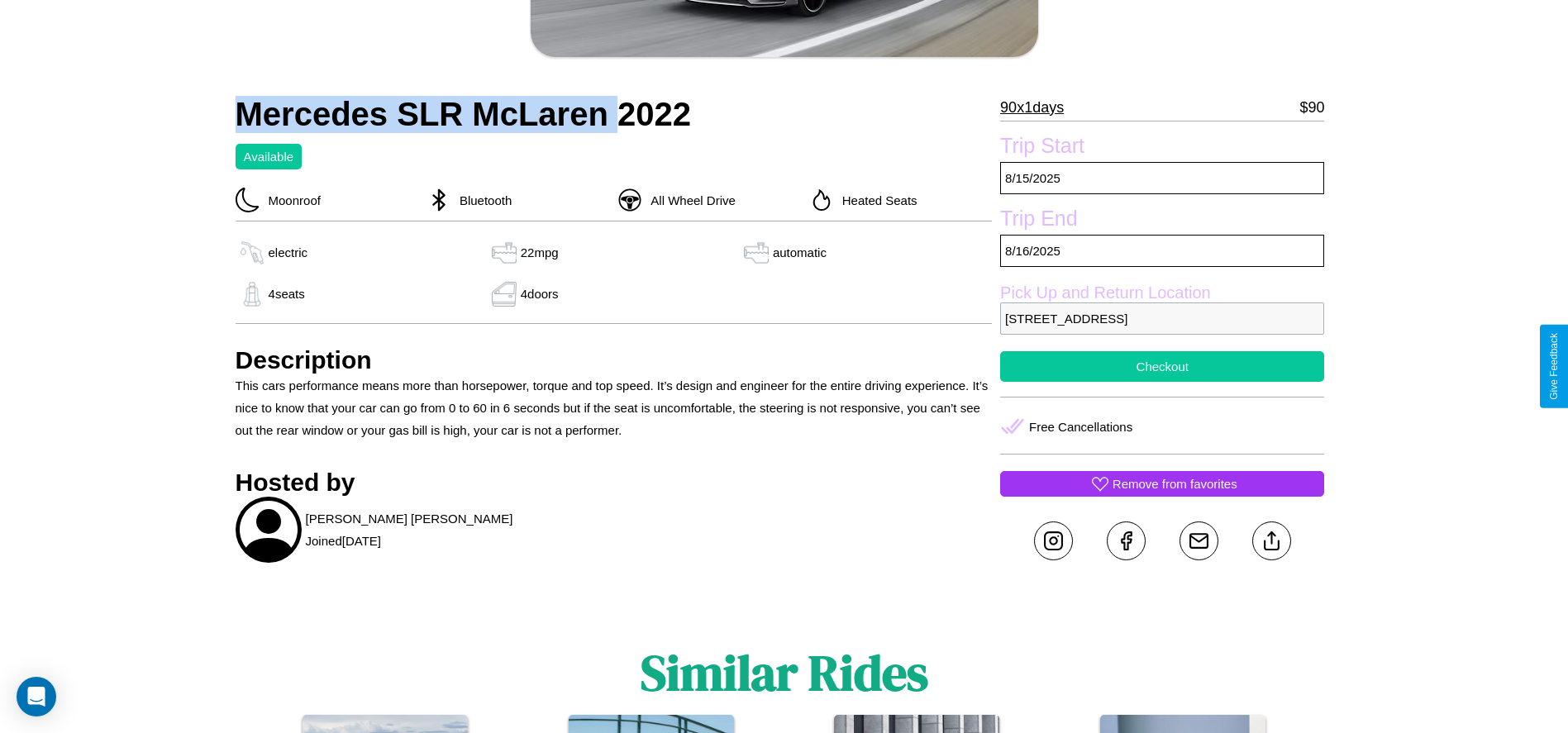
click at [1162, 366] on button "Checkout" at bounding box center [1161, 366] width 324 height 31
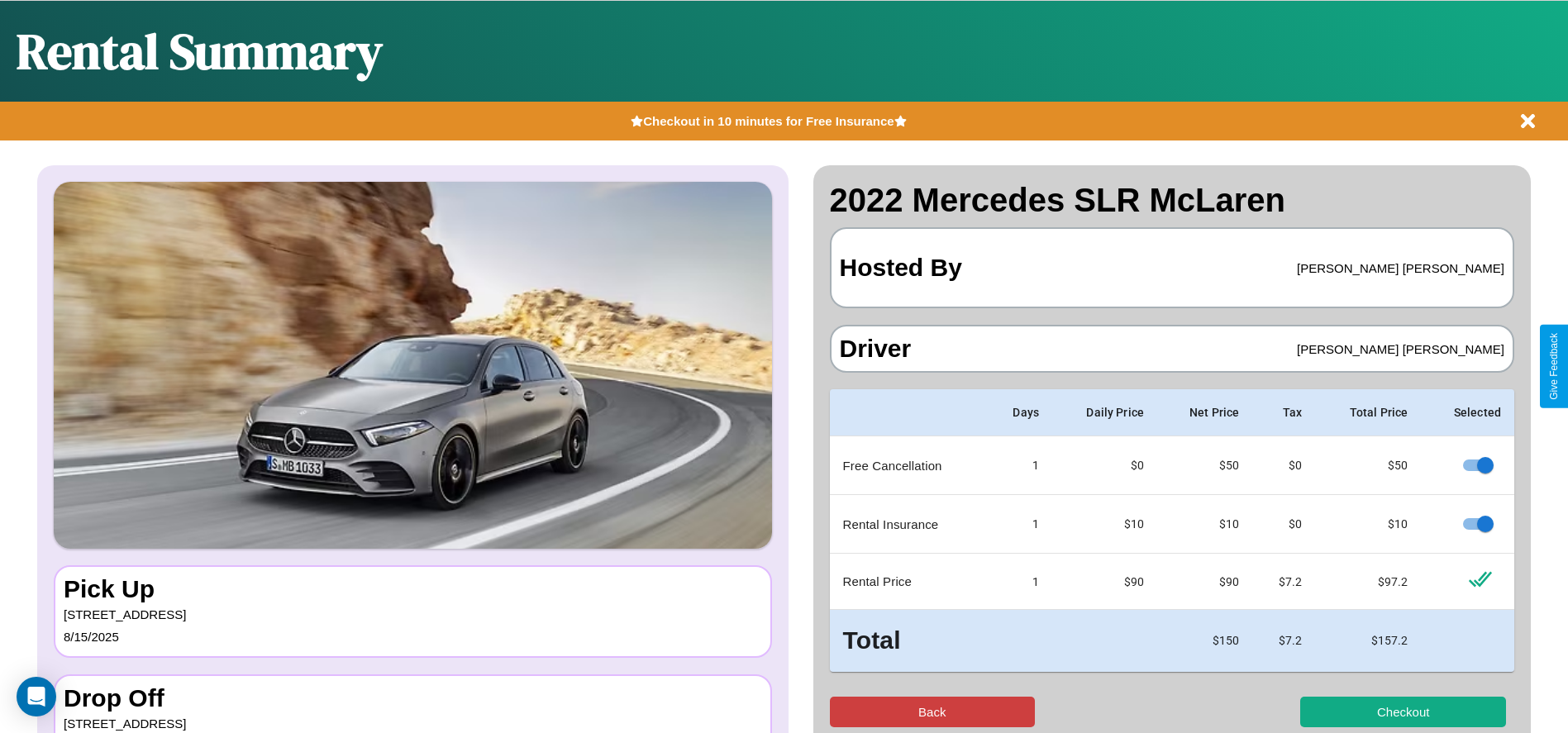
click at [931, 712] on button "Back" at bounding box center [933, 712] width 206 height 31
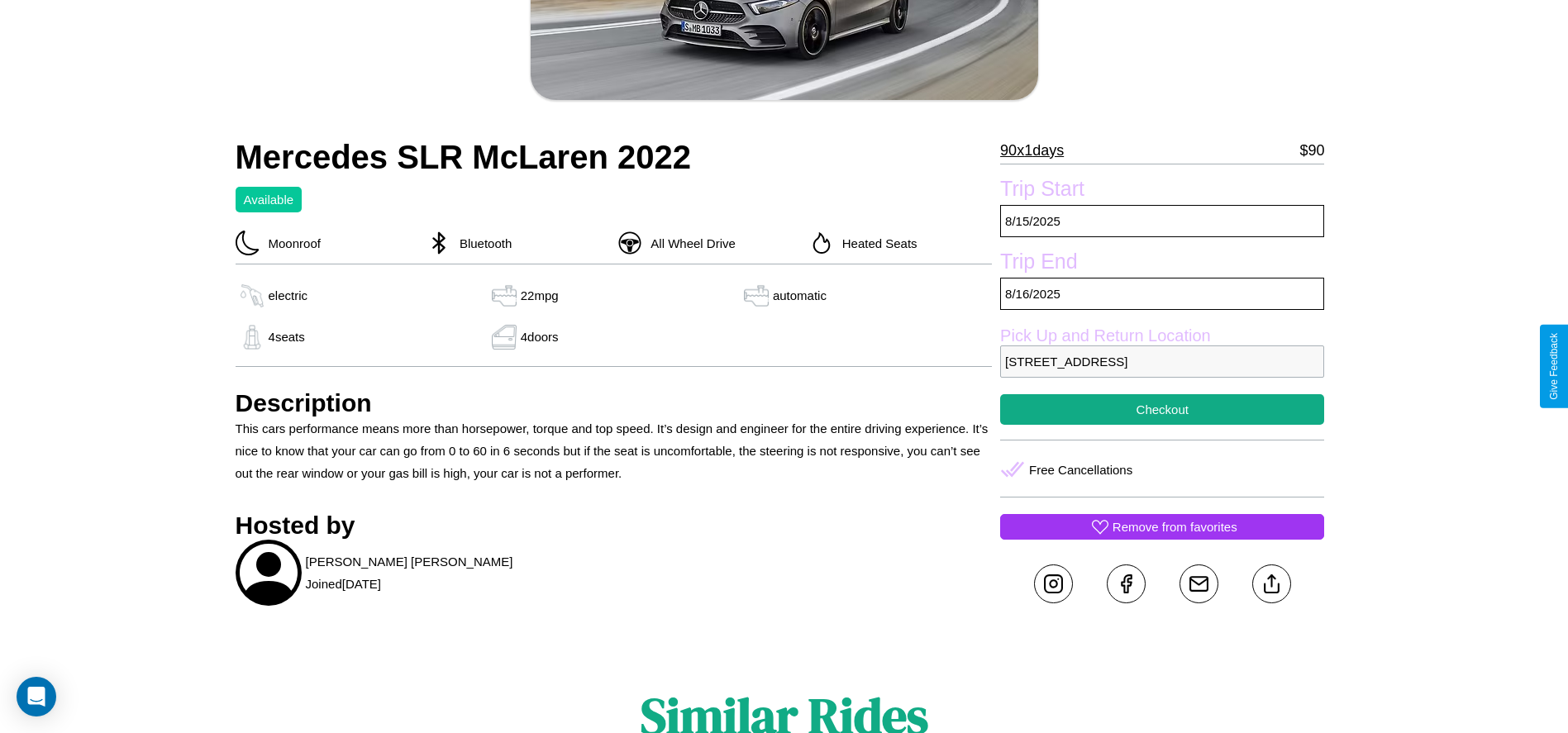
scroll to position [491, 0]
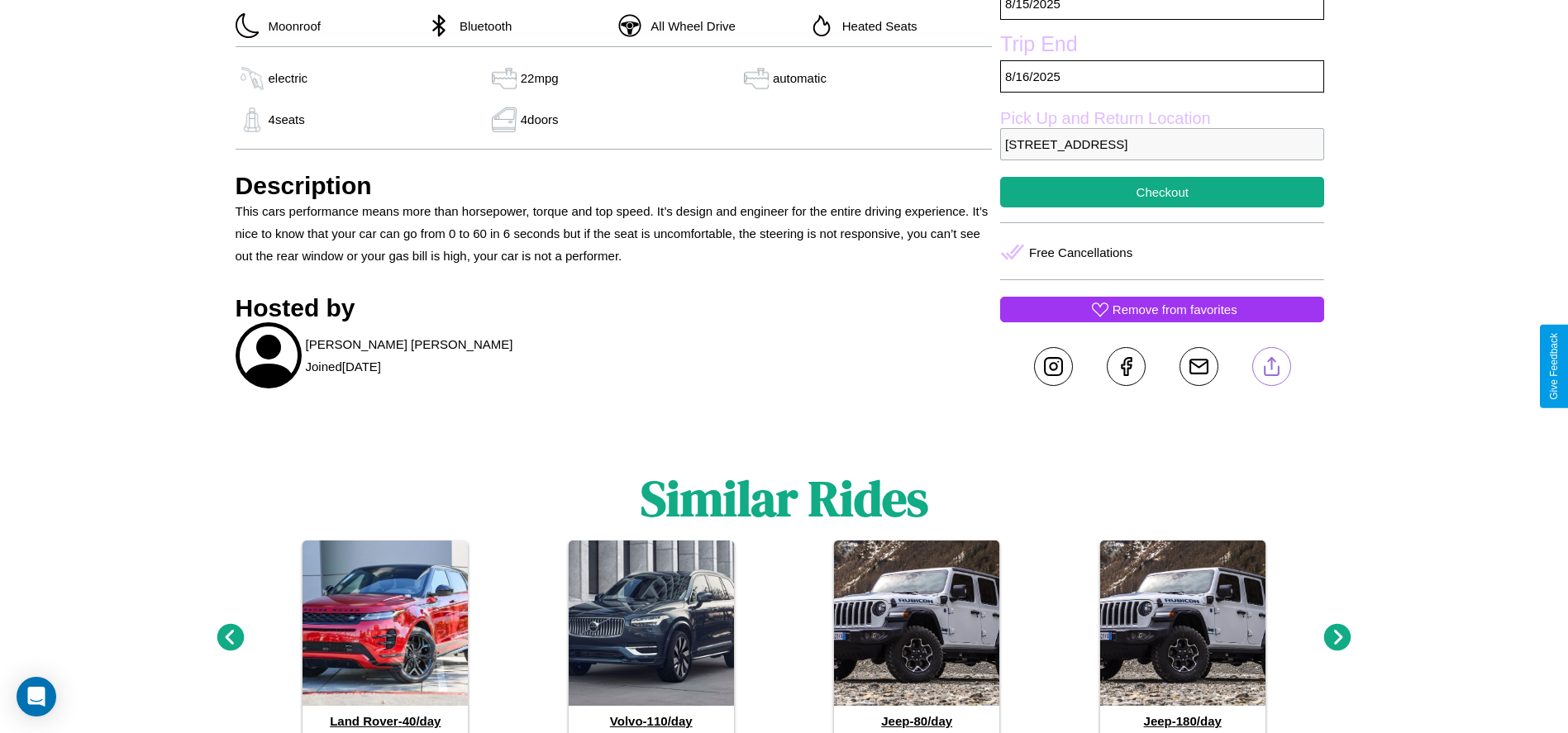
click at [1271, 366] on line at bounding box center [1271, 364] width 0 height 12
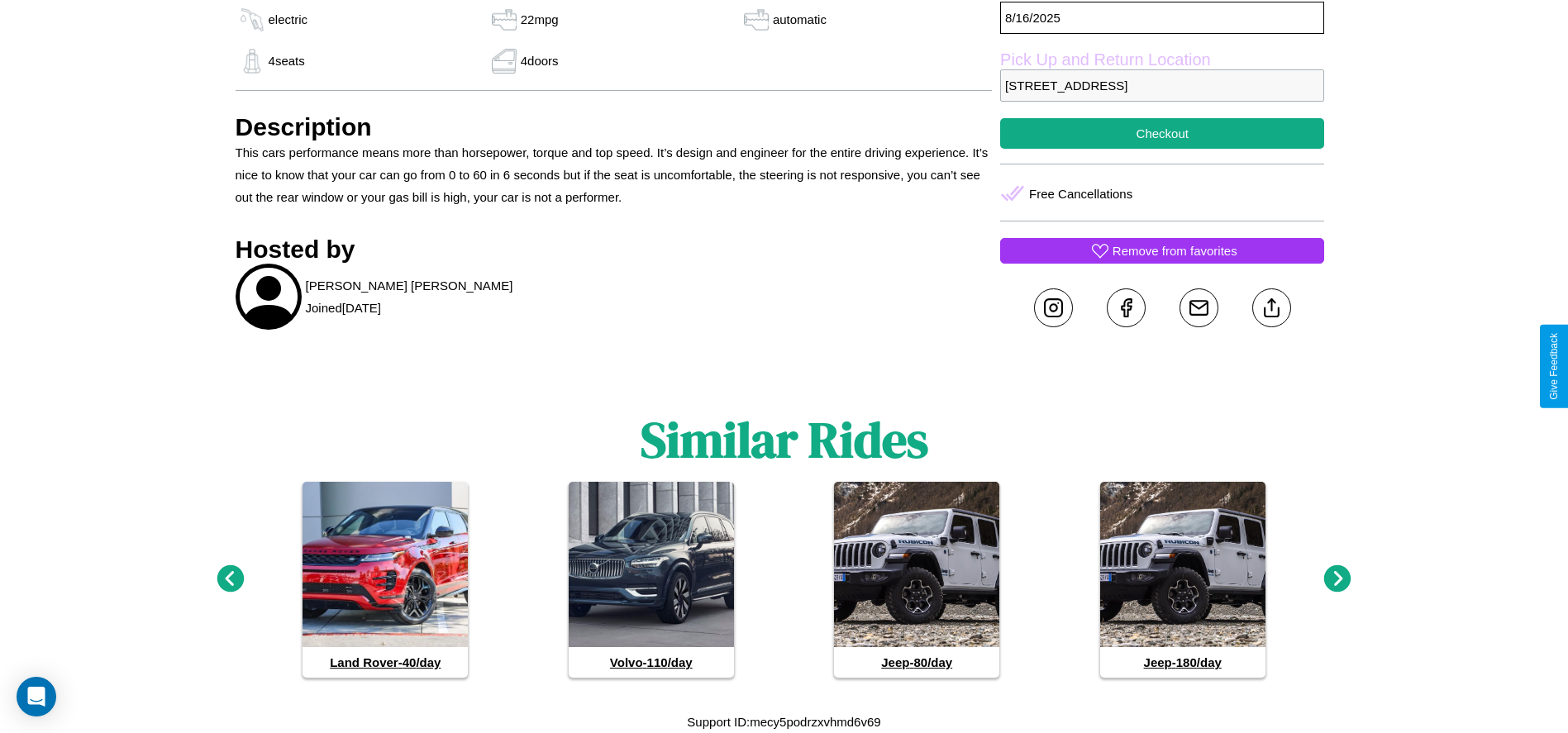
click at [1337, 579] on icon at bounding box center [1337, 579] width 27 height 27
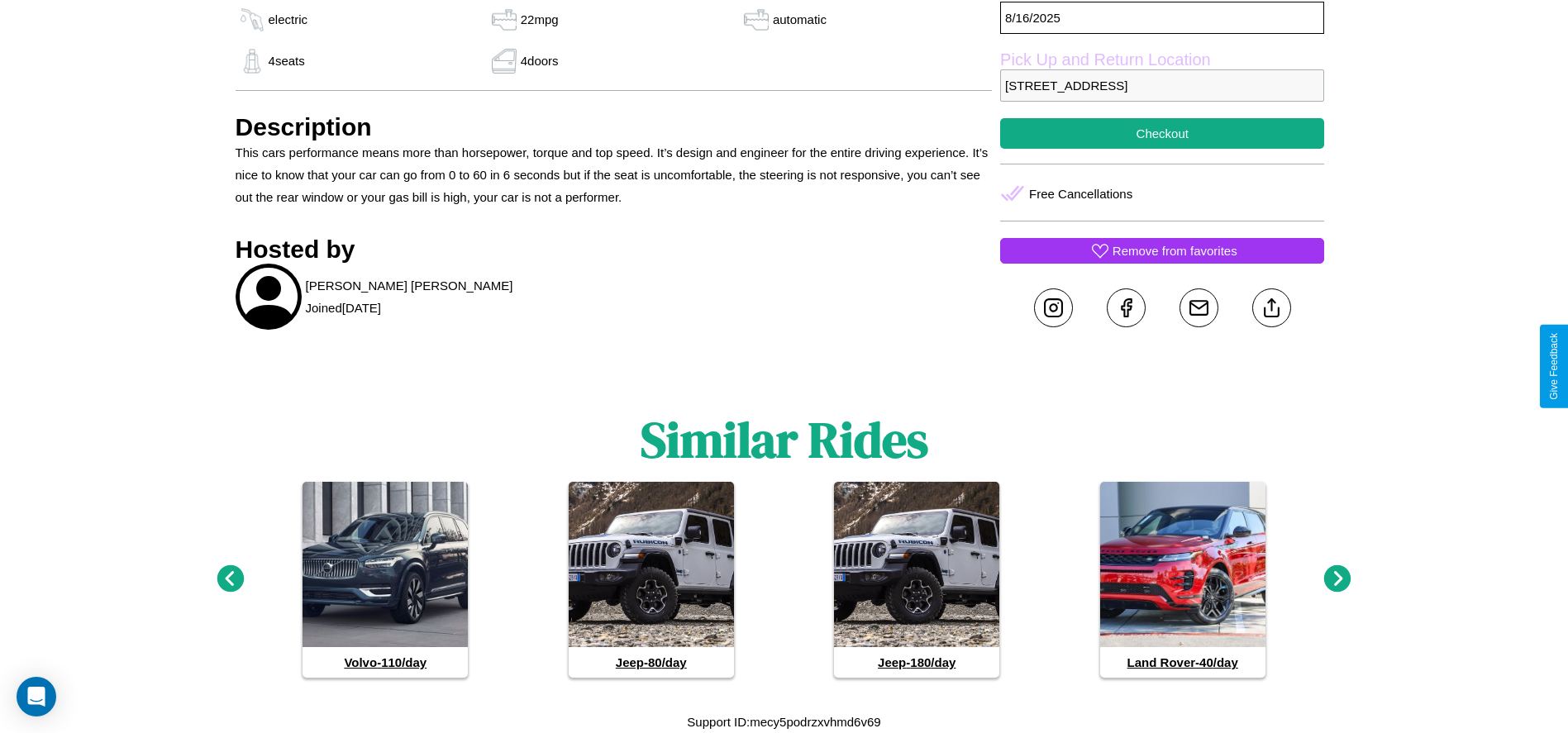
click at [1337, 579] on icon at bounding box center [1337, 579] width 27 height 27
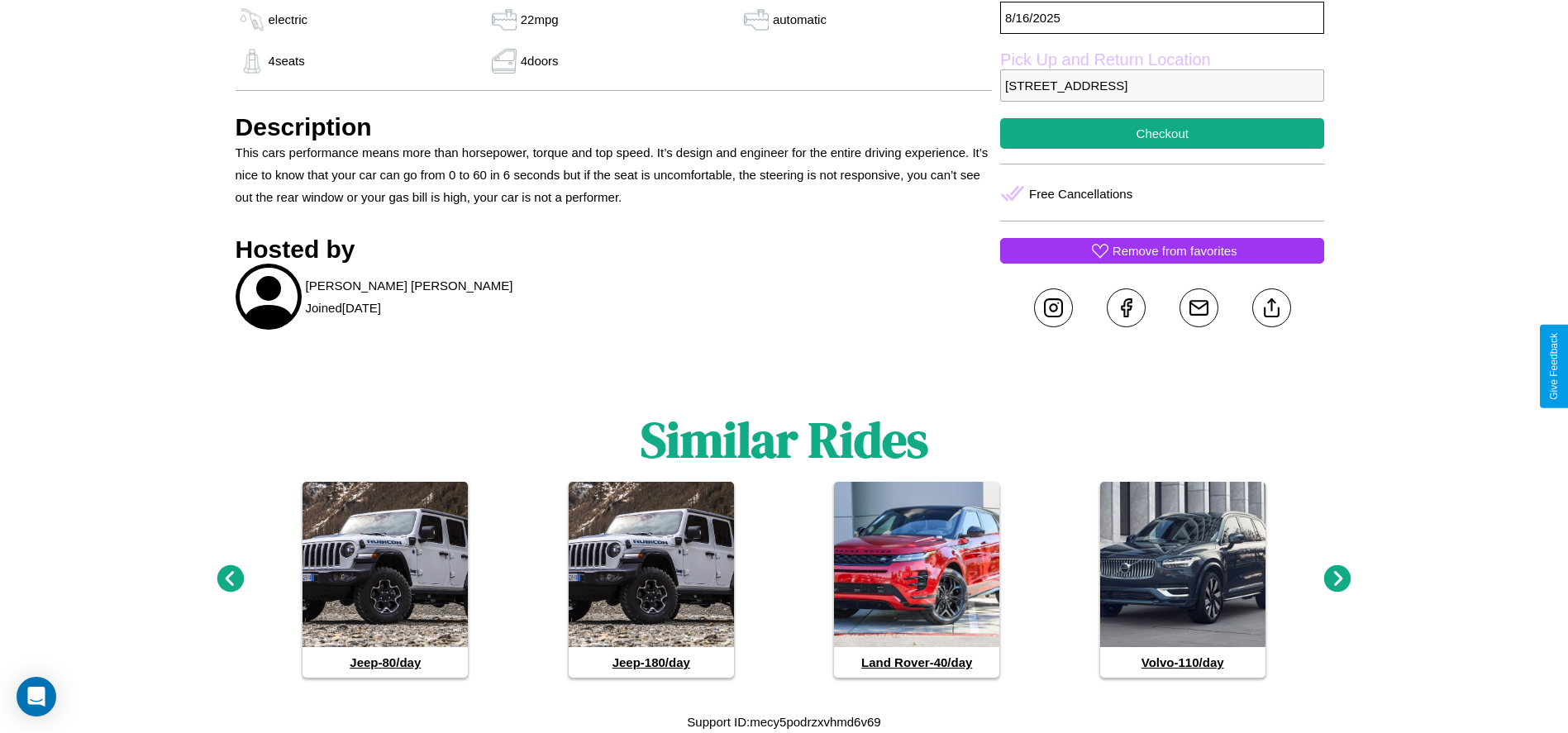
click at [1337, 579] on icon at bounding box center [1337, 579] width 27 height 27
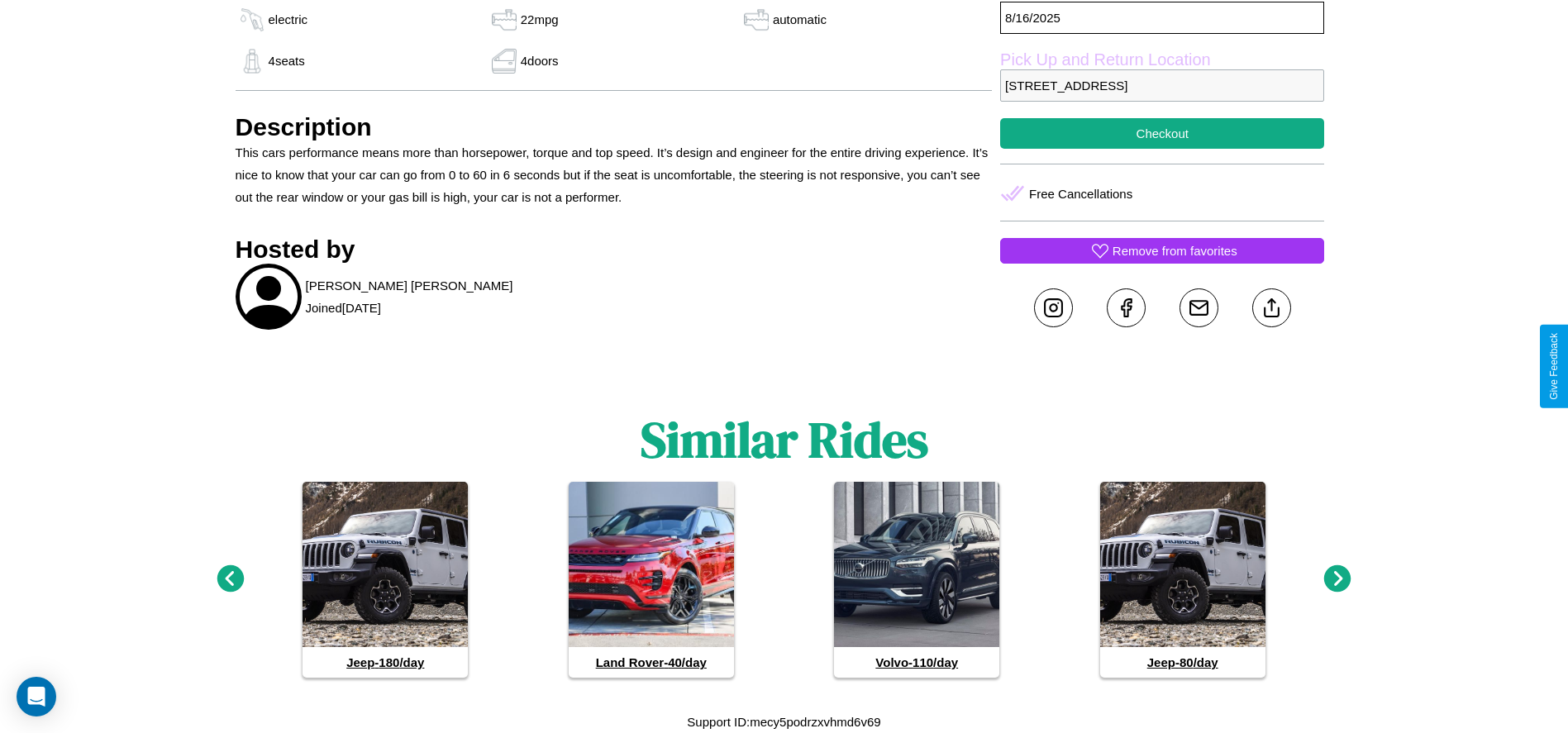
click at [1337, 579] on icon at bounding box center [1337, 579] width 27 height 27
